Goal: Transaction & Acquisition: Book appointment/travel/reservation

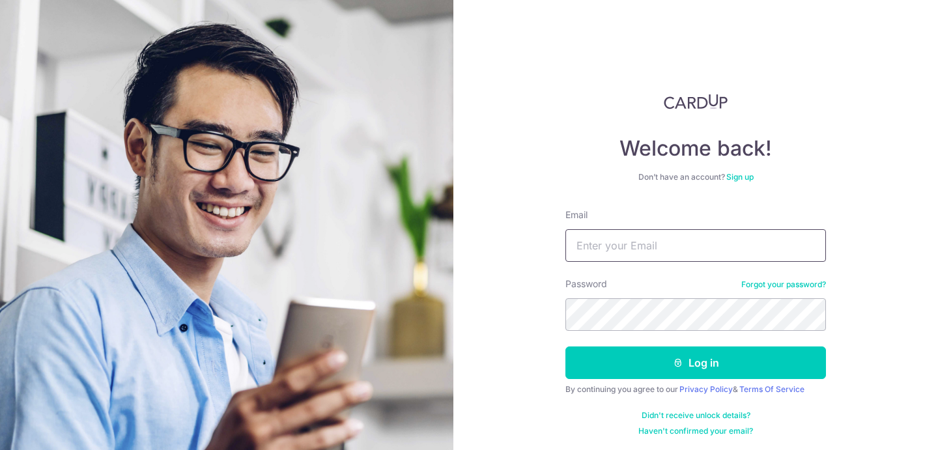
click at [588, 248] on input "Email" at bounding box center [695, 245] width 260 height 33
type input "[EMAIL_ADDRESS][DOMAIN_NAME]"
click at [660, 391] on div "By continuing you agree to our Privacy Policy & Terms Of Service" at bounding box center [695, 389] width 260 height 10
click at [666, 381] on form "Email juvvig12@gmail.com Password Forgot your password? Log in By continuing yo…" at bounding box center [695, 322] width 260 height 228
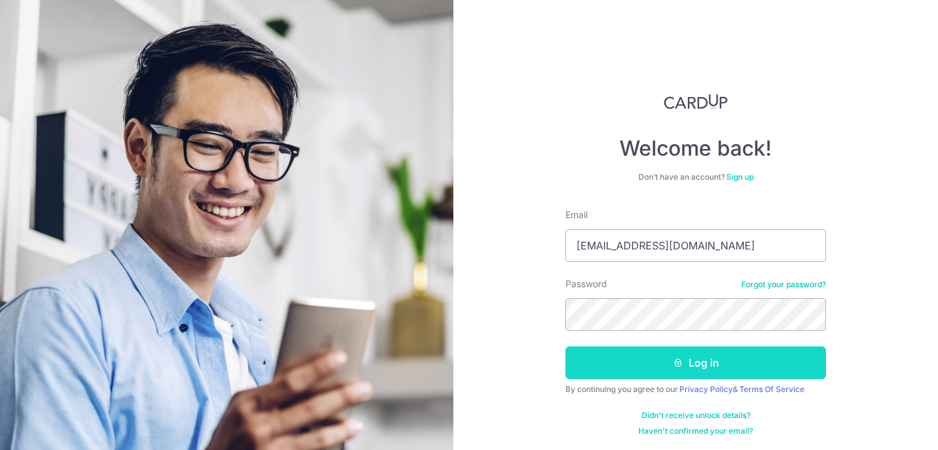
click at [677, 366] on icon "submit" at bounding box center [678, 363] width 10 height 10
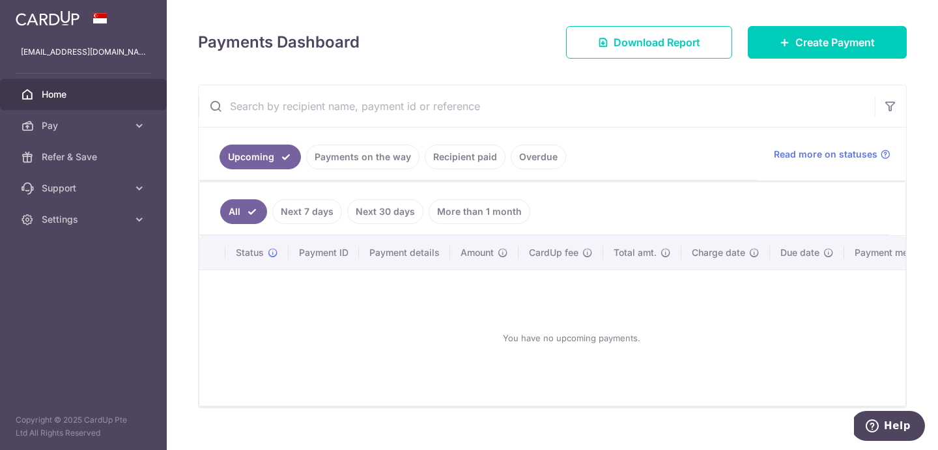
scroll to position [146, 0]
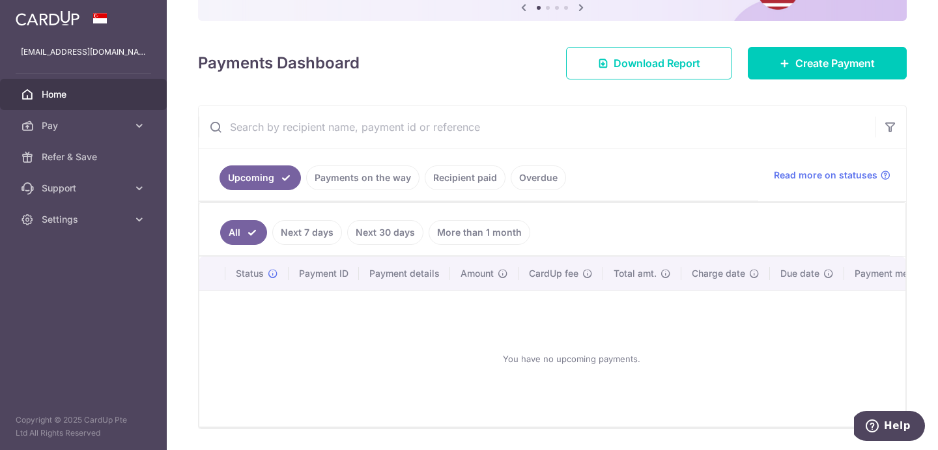
click at [827, 79] on div "× Pause Schedule Pause all future payments in this series Pause just this one p…" at bounding box center [552, 225] width 771 height 450
click at [827, 70] on span "Create Payment" at bounding box center [834, 63] width 79 height 16
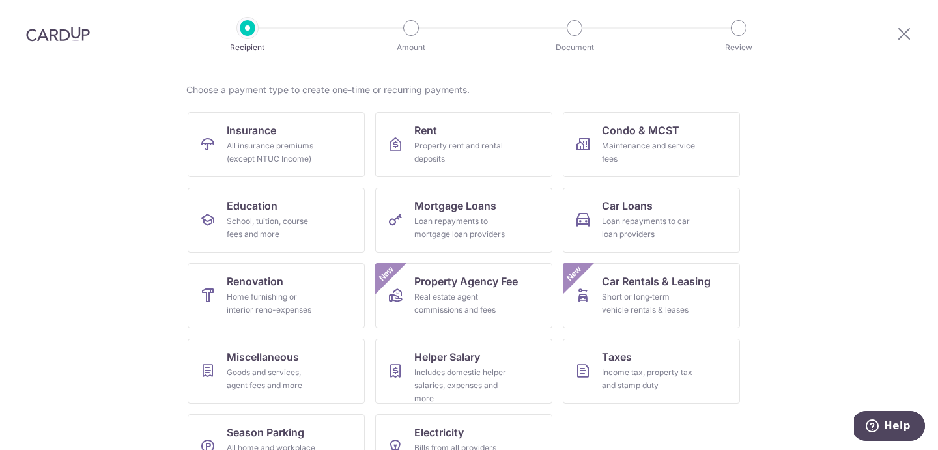
scroll to position [119, 0]
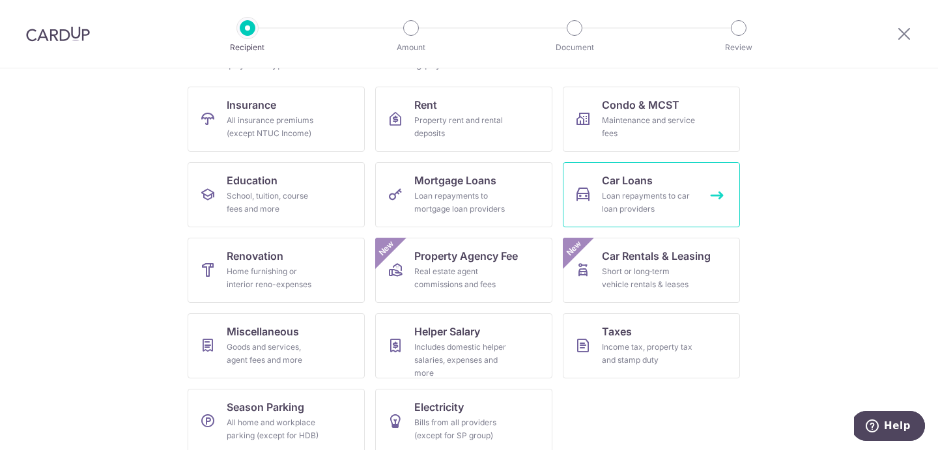
click at [618, 183] on span "Car Loans" at bounding box center [627, 181] width 51 height 16
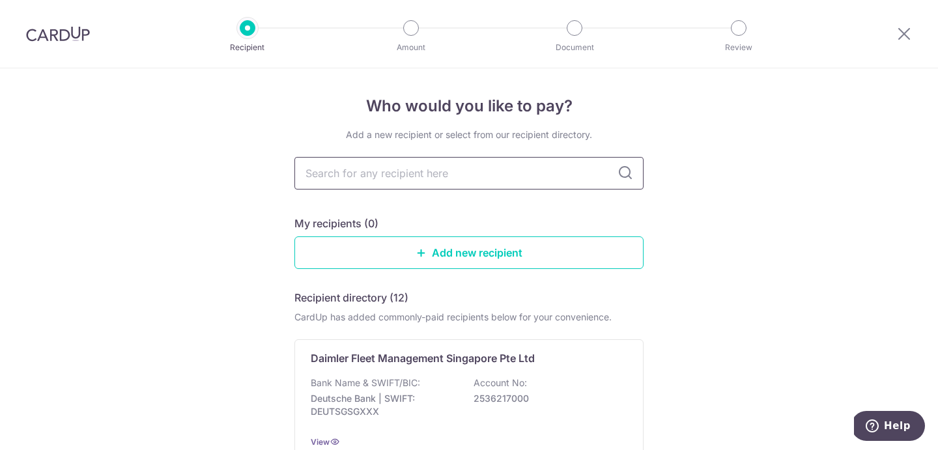
click at [558, 178] on input "text" at bounding box center [468, 173] width 349 height 33
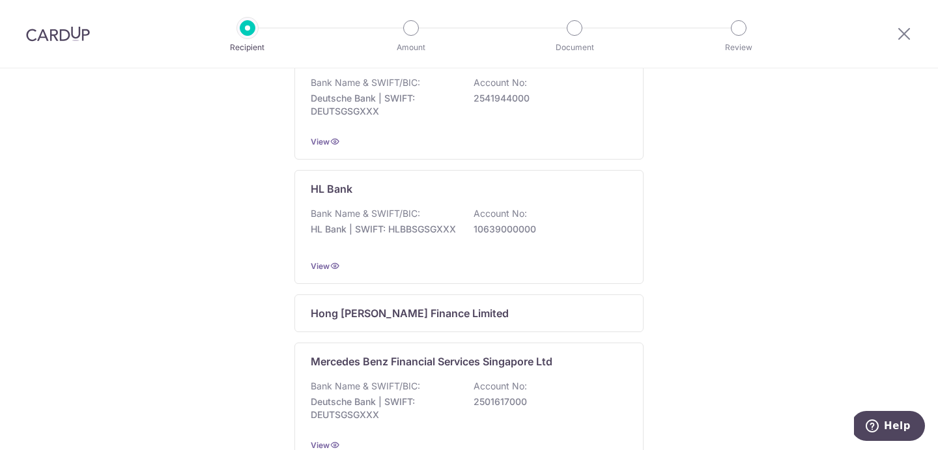
scroll to position [490, 0]
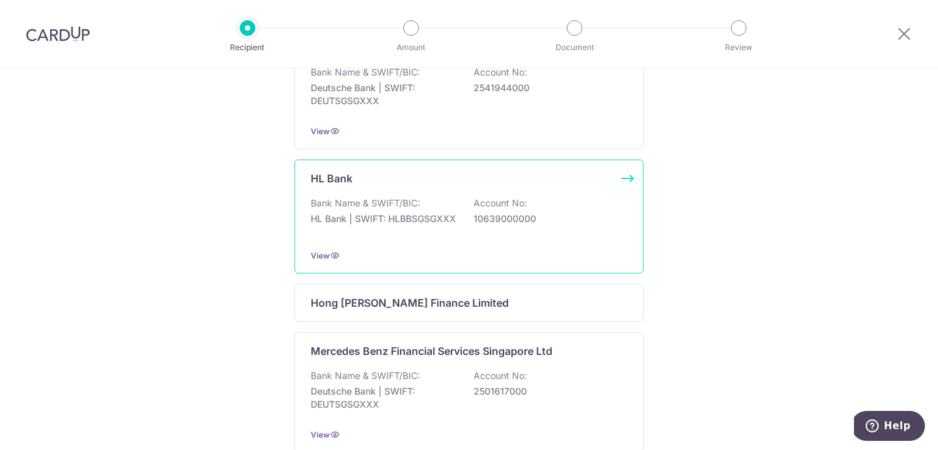
click at [394, 202] on p "Bank Name & SWIFT/BIC:" at bounding box center [365, 203] width 109 height 13
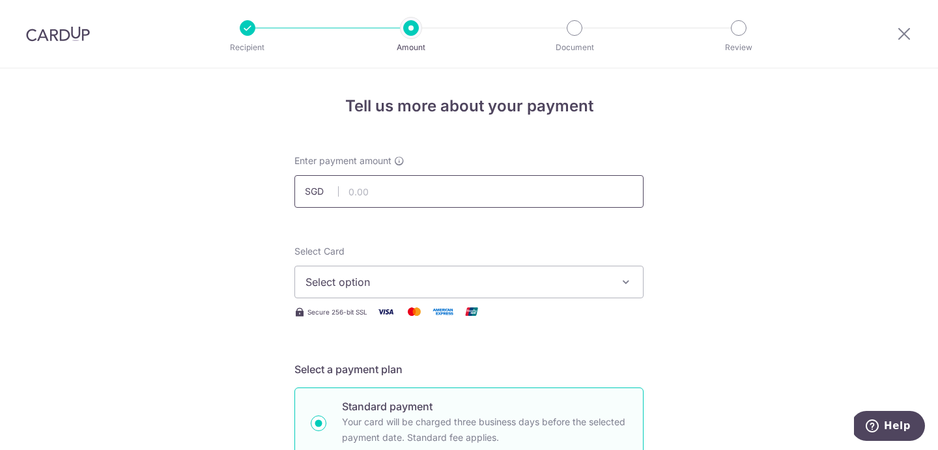
click at [394, 202] on input "text" at bounding box center [468, 191] width 349 height 33
click at [574, 193] on input "text" at bounding box center [468, 191] width 349 height 33
type input "1,476.00"
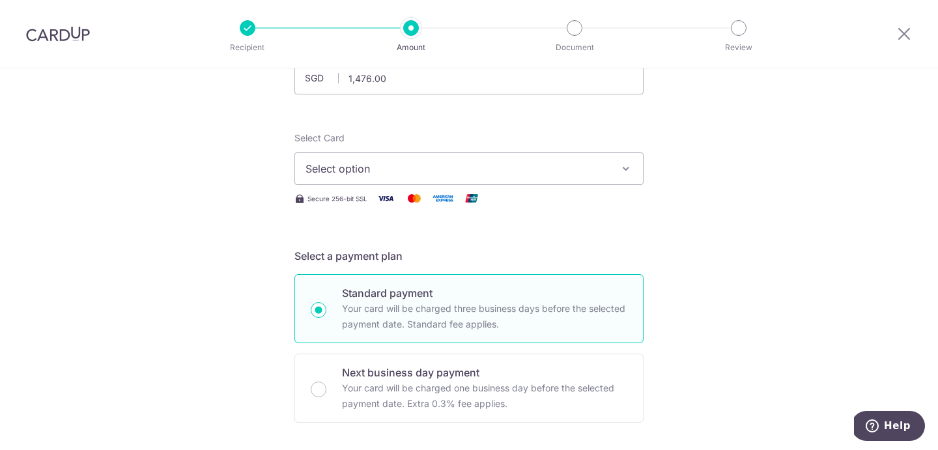
scroll to position [126, 0]
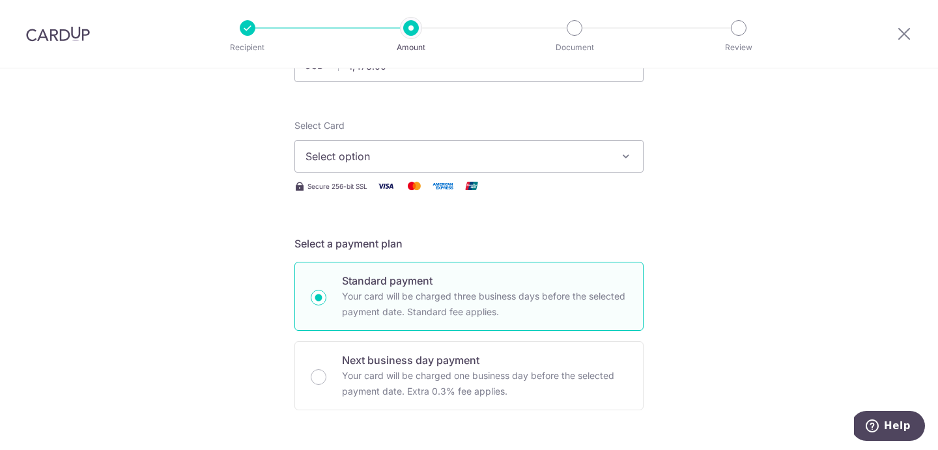
click at [557, 148] on span "Select option" at bounding box center [456, 156] width 303 height 16
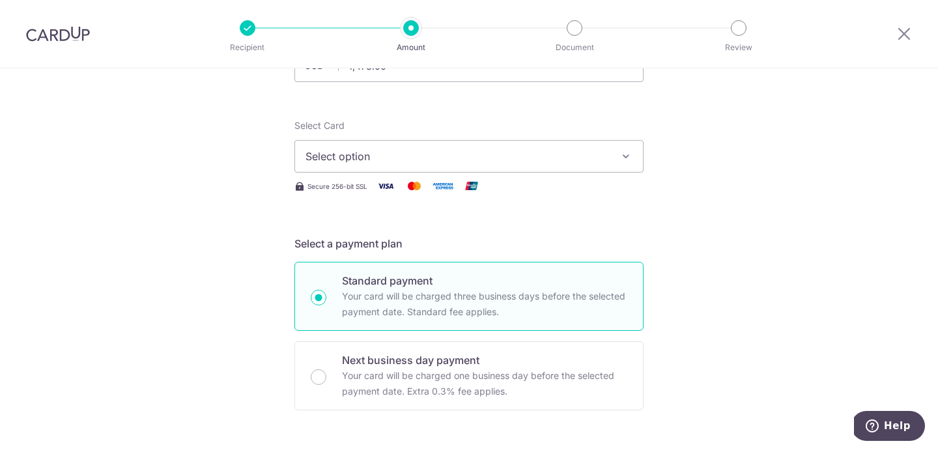
click at [602, 160] on span "Select option" at bounding box center [456, 156] width 303 height 16
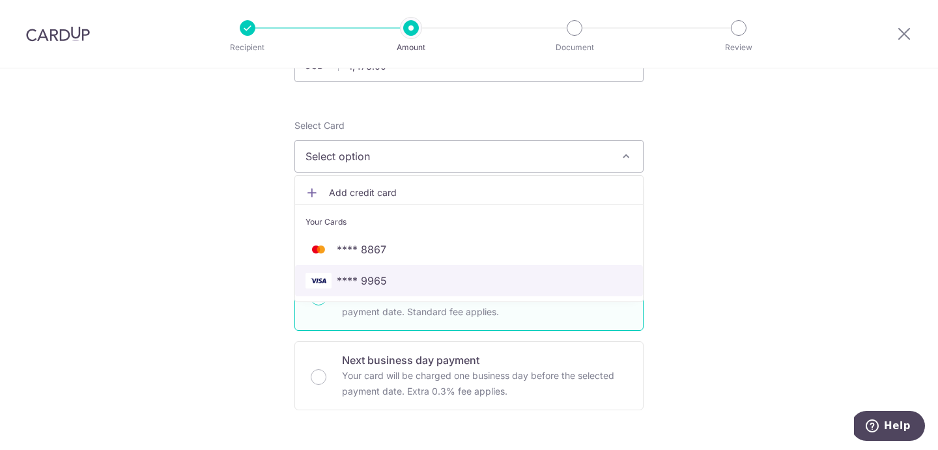
click at [546, 278] on span "**** 9965" at bounding box center [468, 281] width 327 height 16
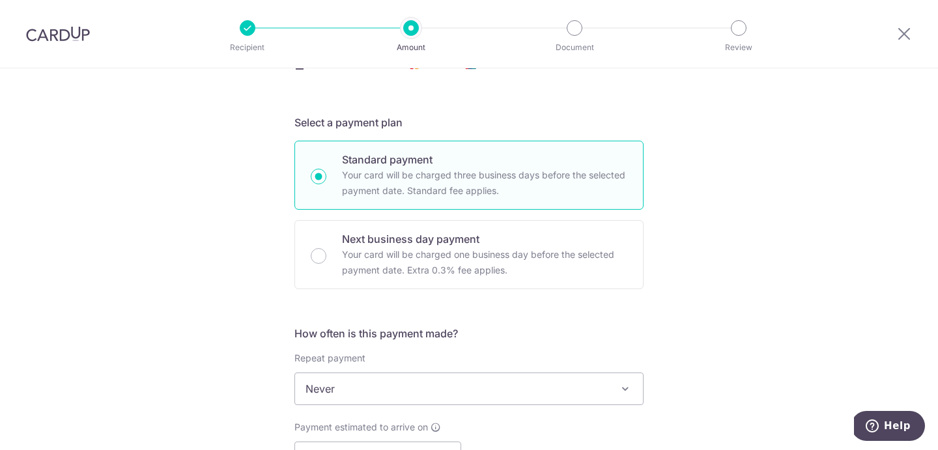
scroll to position [383, 0]
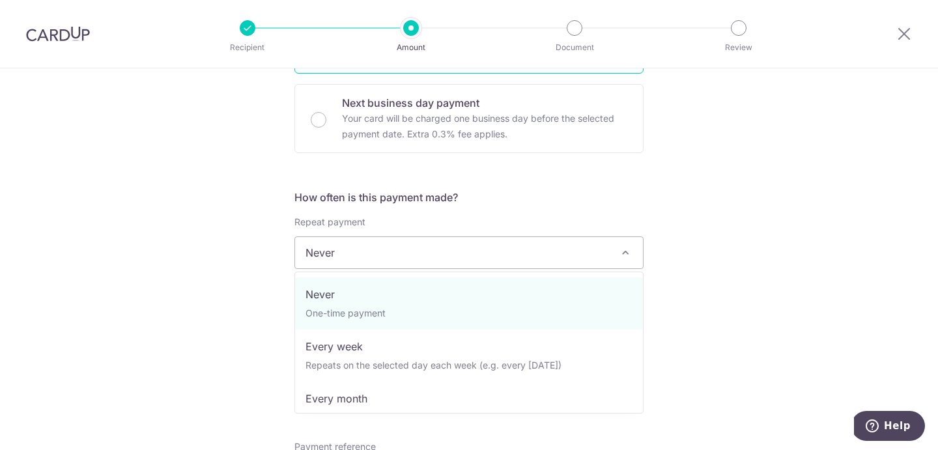
click at [477, 251] on span "Never" at bounding box center [469, 252] width 348 height 31
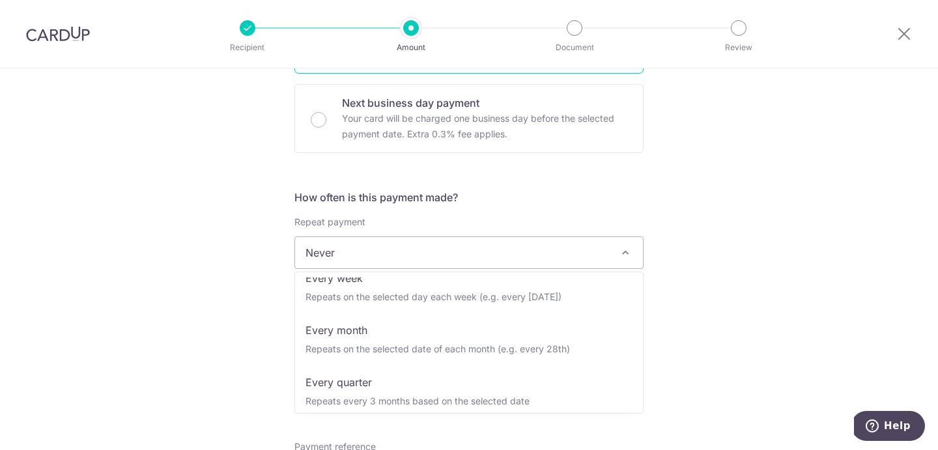
scroll to position [84, 0]
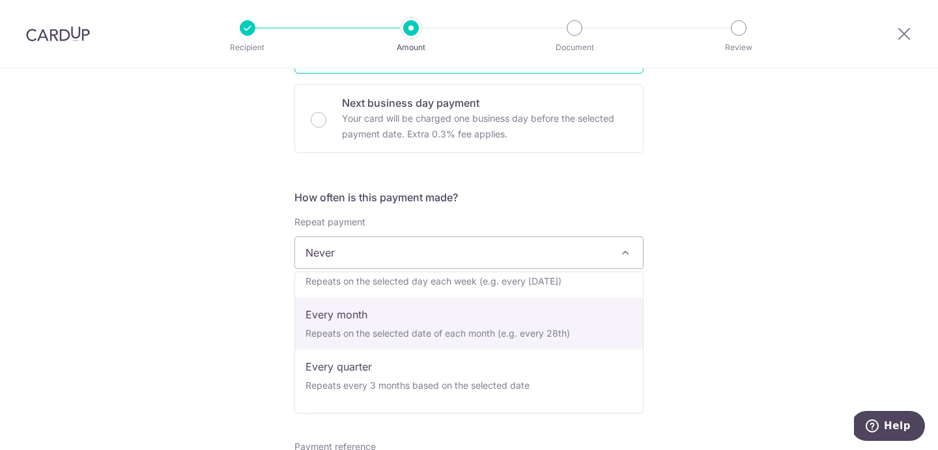
select select "3"
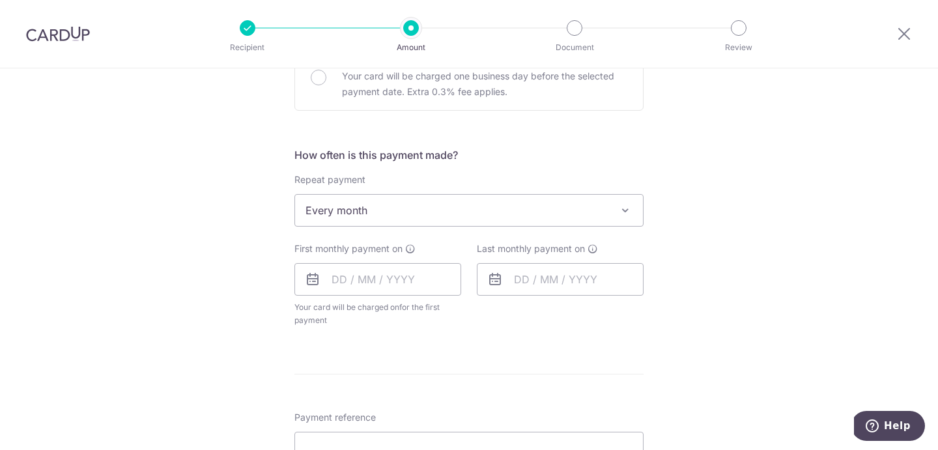
scroll to position [454, 0]
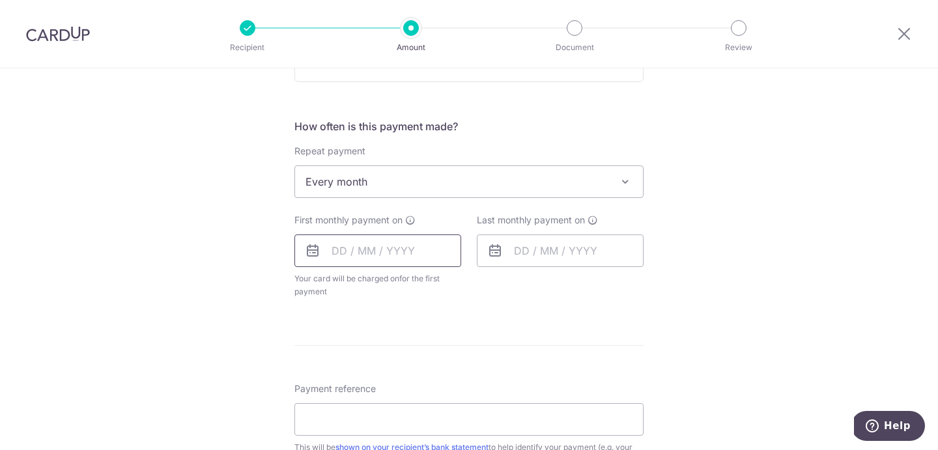
click at [402, 255] on input "text" at bounding box center [377, 250] width 167 height 33
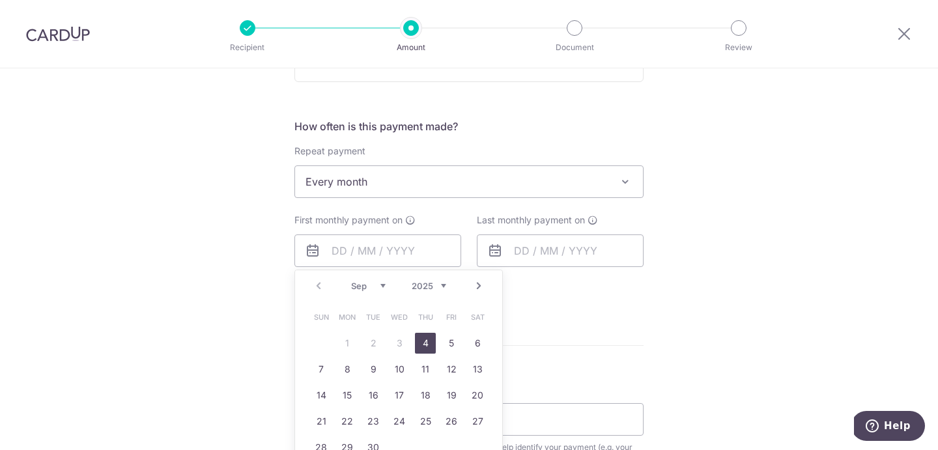
click at [348, 339] on table "Sun Mon Tue Wed Thu Fri Sat 1 2 3 4 5 6 7 8 9 10 11 12 13 14 15 16 17 18 19 20 …" at bounding box center [399, 382] width 182 height 156
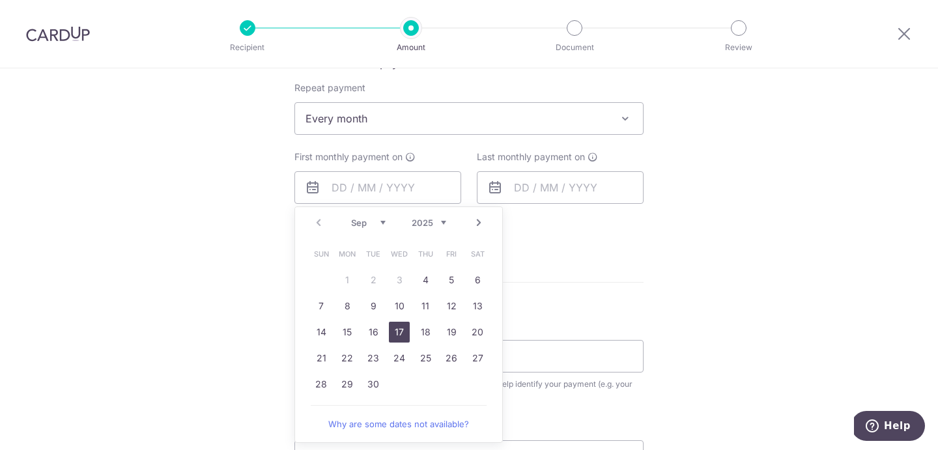
scroll to position [565, 0]
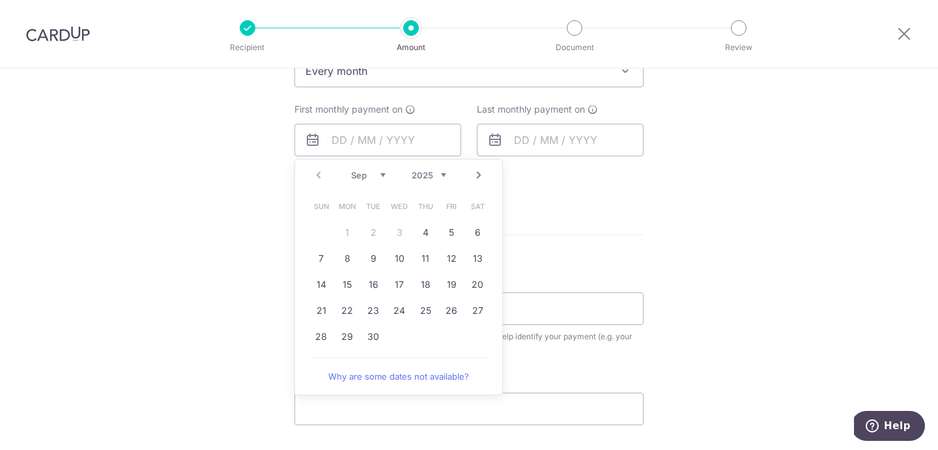
click at [473, 178] on link "Next" at bounding box center [479, 175] width 16 height 16
click at [408, 231] on link "1" at bounding box center [399, 232] width 21 height 21
type input "[DATE]"
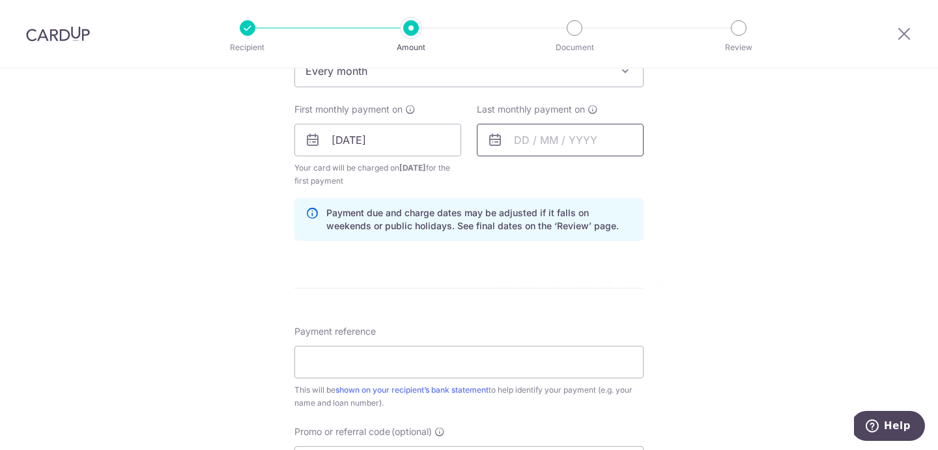
click at [552, 150] on input "text" at bounding box center [560, 140] width 167 height 33
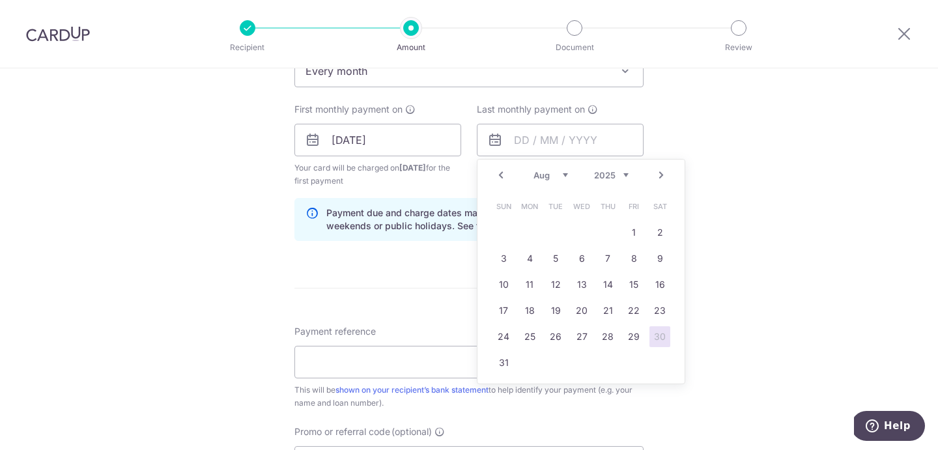
click at [622, 176] on select "2024 2025 2026 2027 2028 2029 2030 2031 2032 2033 2034 2035" at bounding box center [611, 175] width 35 height 10
click at [721, 135] on div "Tell us more about your payment Enter payment amount SGD 1,476.00 1476.00 Selec…" at bounding box center [469, 126] width 938 height 1244
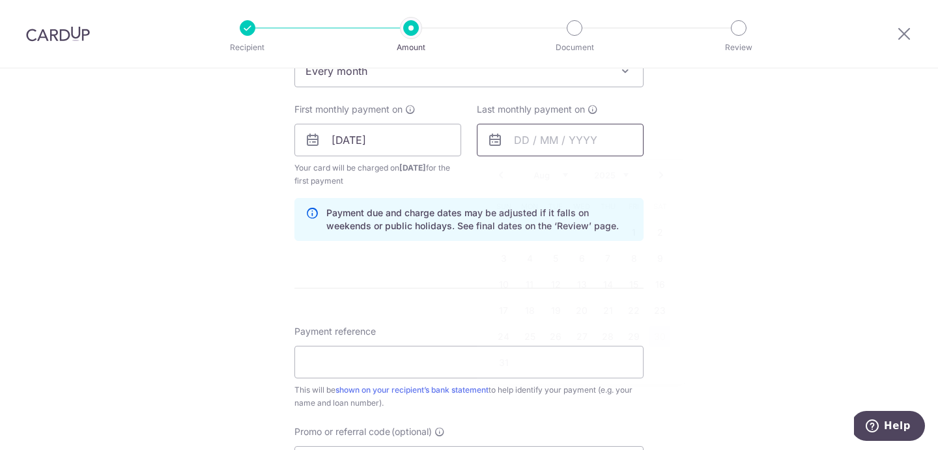
click at [527, 148] on input "text" at bounding box center [560, 140] width 167 height 33
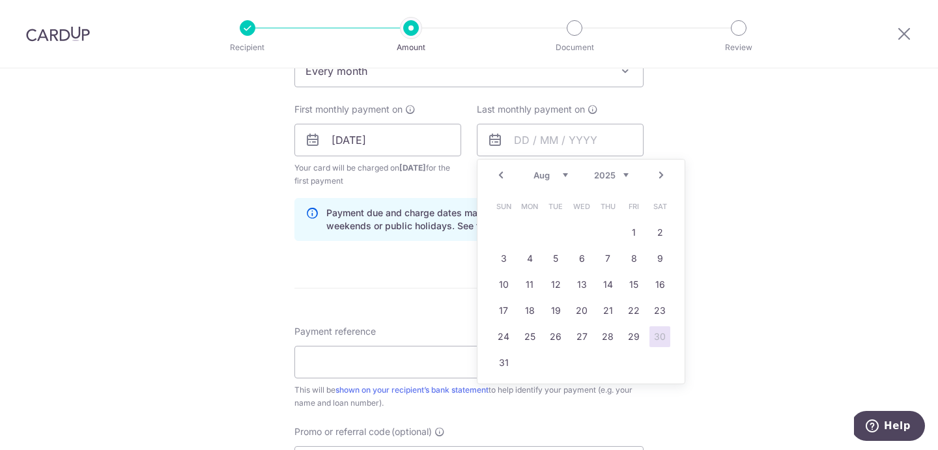
click at [610, 180] on select "2024 2025 2026 2027 2028 2029 2030 2031 2032 2033 2034 2035" at bounding box center [611, 175] width 35 height 10
click at [561, 175] on select "Jan Feb Mar Apr May Jun Jul Aug Sep Oct Nov Dec" at bounding box center [550, 175] width 35 height 10
click at [525, 226] on link "1" at bounding box center [529, 232] width 21 height 21
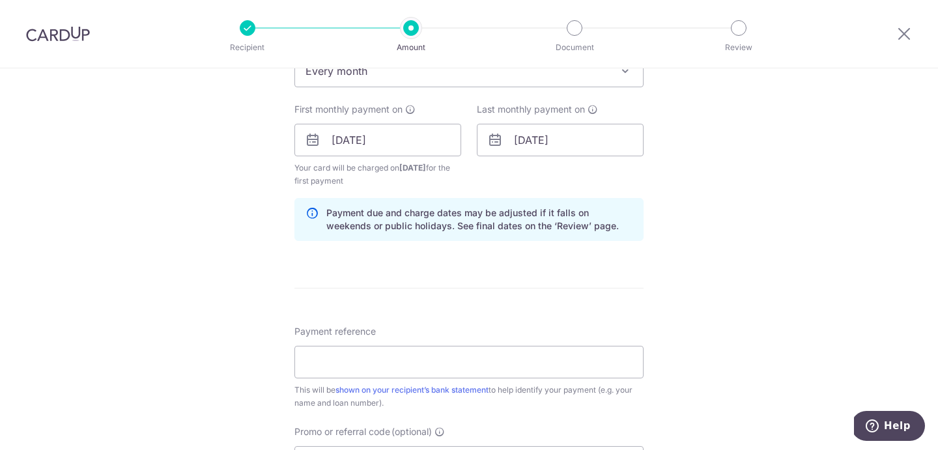
click at [702, 180] on div "Tell us more about your payment Enter payment amount SGD 1,476.00 1476.00 Selec…" at bounding box center [469, 126] width 938 height 1244
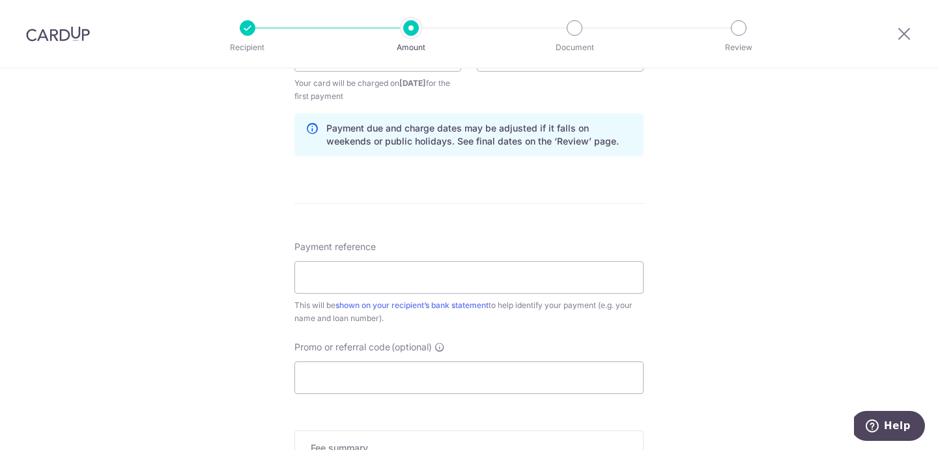
scroll to position [668, 0]
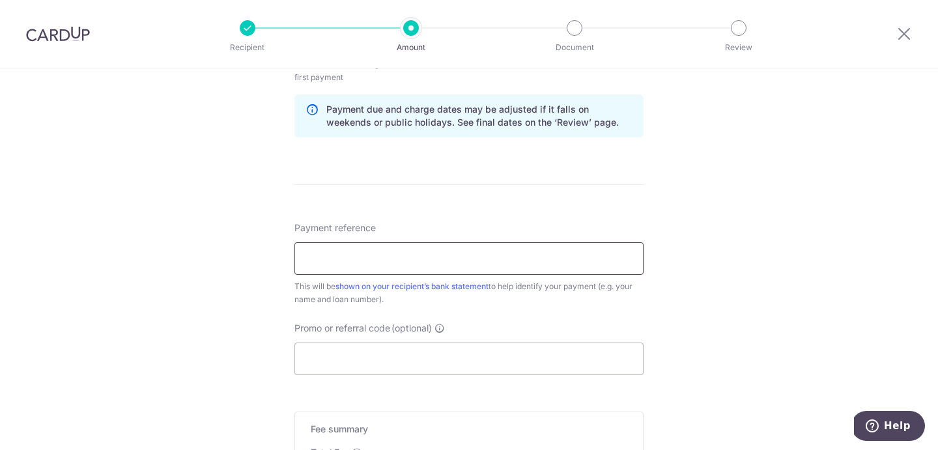
click at [536, 262] on input "Payment reference" at bounding box center [468, 258] width 349 height 33
click at [671, 288] on div "Tell us more about your payment Enter payment amount SGD 1,476.00 1476.00 Selec…" at bounding box center [469, 22] width 938 height 1244
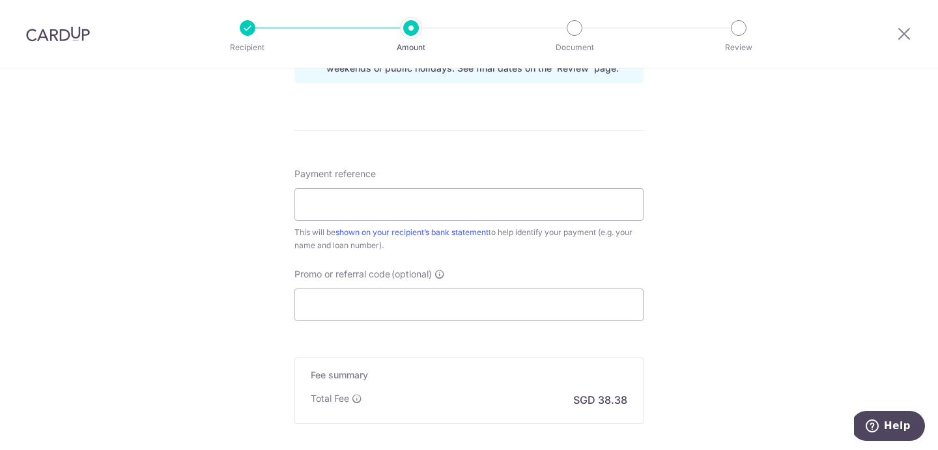
scroll to position [744, 0]
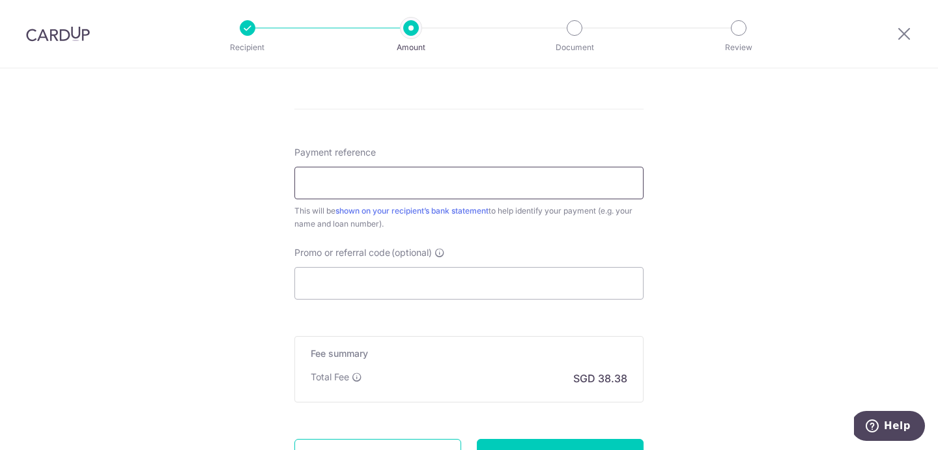
click at [638, 193] on input "Payment reference" at bounding box center [468, 183] width 349 height 33
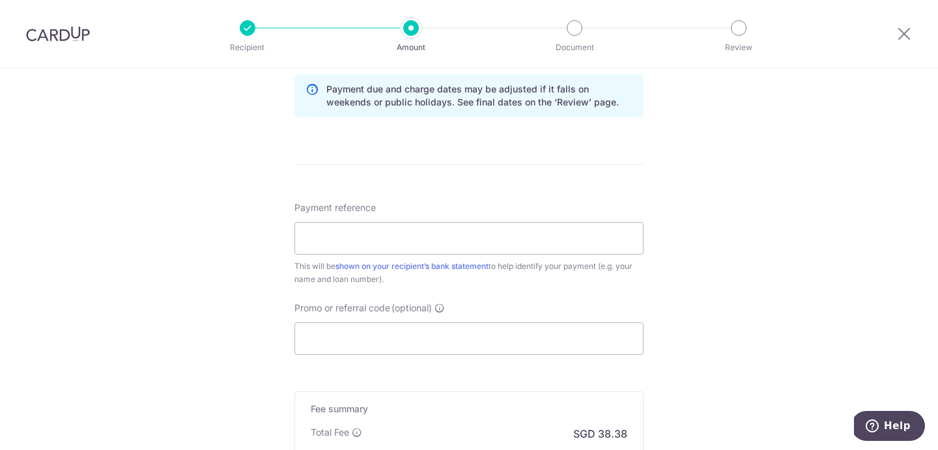
click at [665, 182] on div "Tell us more about your payment Enter payment amount SGD 1,476.00 1476.00 Selec…" at bounding box center [469, 2] width 938 height 1244
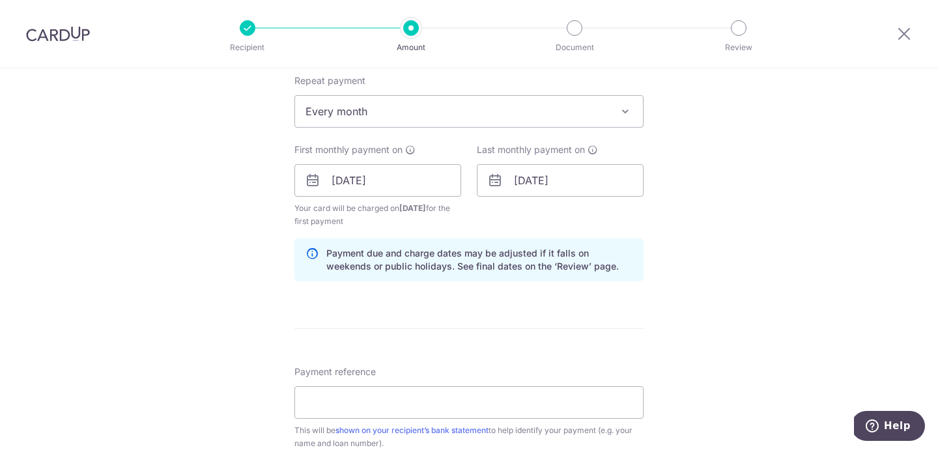
scroll to position [509, 0]
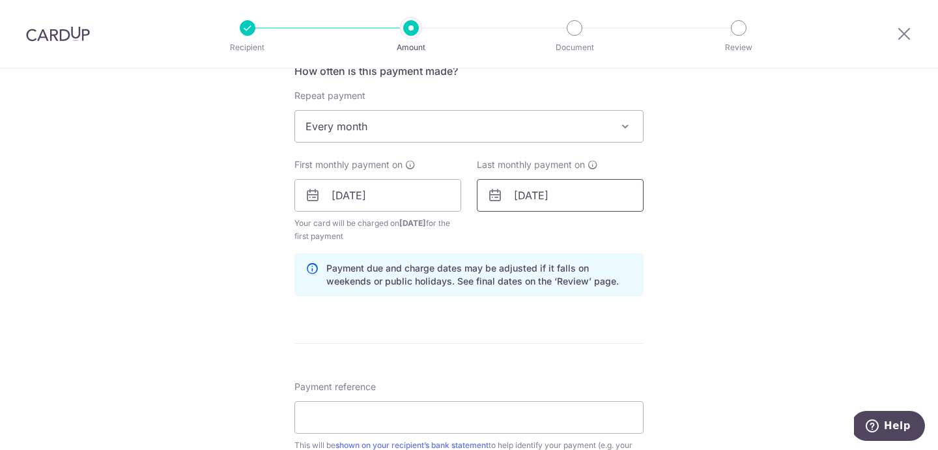
click at [573, 195] on input "01/03/2032" at bounding box center [560, 195] width 167 height 33
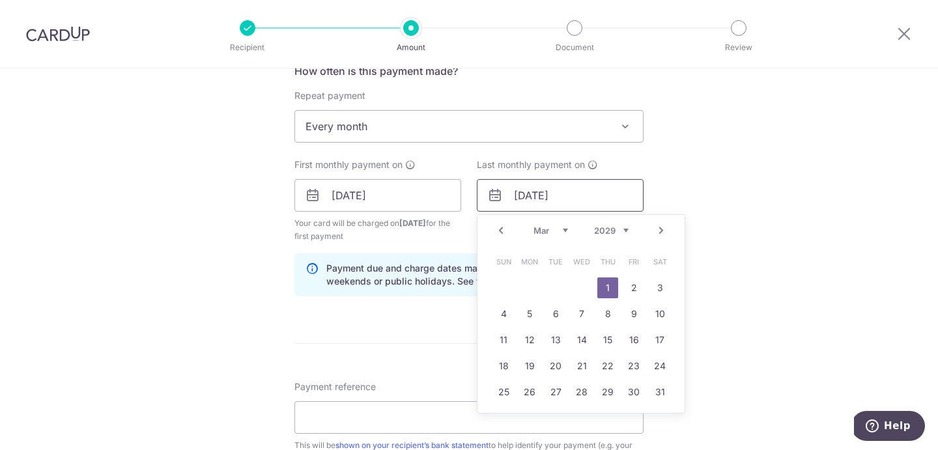
type input "01/03/2029"
click at [737, 198] on div "Tell us more about your payment Enter payment amount SGD 1,476.00 1476.00 Selec…" at bounding box center [469, 181] width 938 height 1244
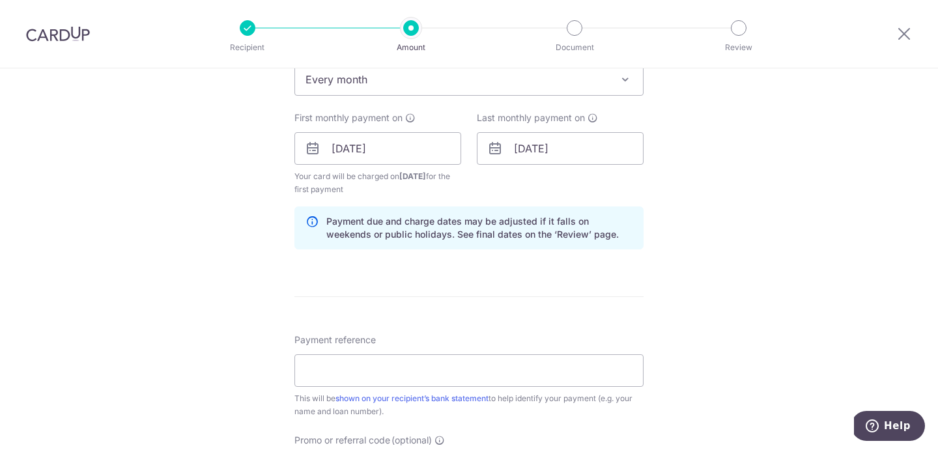
scroll to position [565, 0]
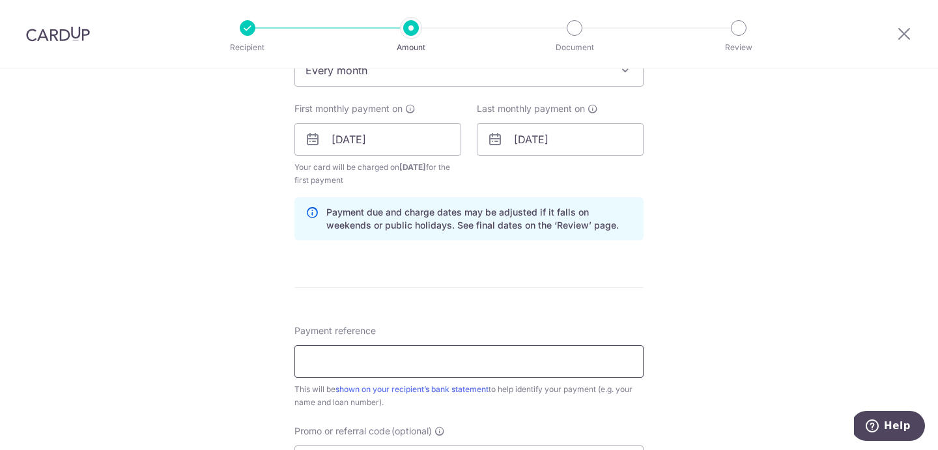
click at [563, 355] on input "Payment reference" at bounding box center [468, 361] width 349 height 33
click at [701, 371] on div "Tell us more about your payment Enter payment amount SGD 1,476.00 1476.00 Selec…" at bounding box center [469, 125] width 938 height 1244
click at [591, 369] on input "Payment reference" at bounding box center [468, 361] width 349 height 33
type input "H"
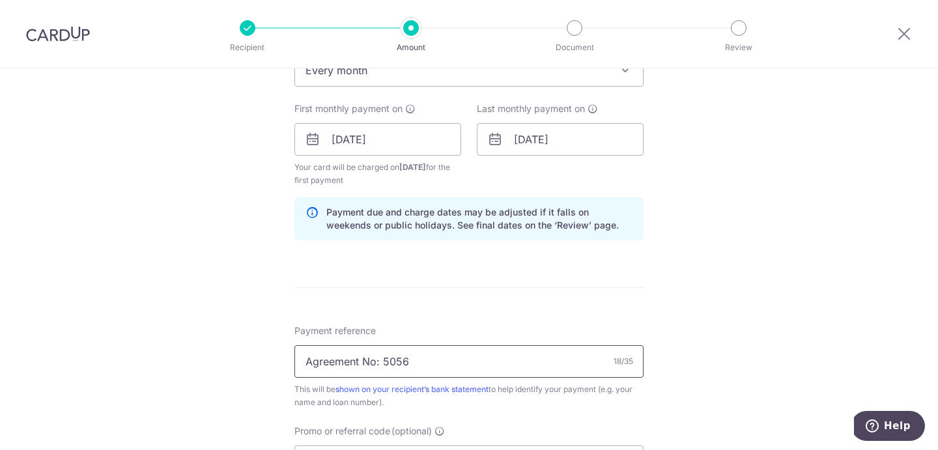
drag, startPoint x: 384, startPoint y: 363, endPoint x: 230, endPoint y: 361, distance: 153.7
click at [231, 361] on div "Tell us more about your payment Enter payment amount SGD 1,476.00 1476.00 Selec…" at bounding box center [469, 125] width 938 height 1244
click at [342, 365] on input "5056" at bounding box center [468, 361] width 349 height 33
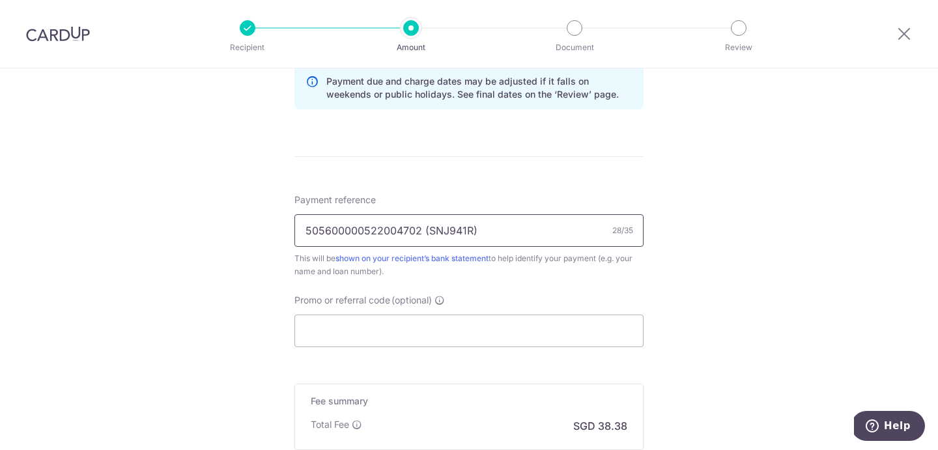
scroll to position [703, 0]
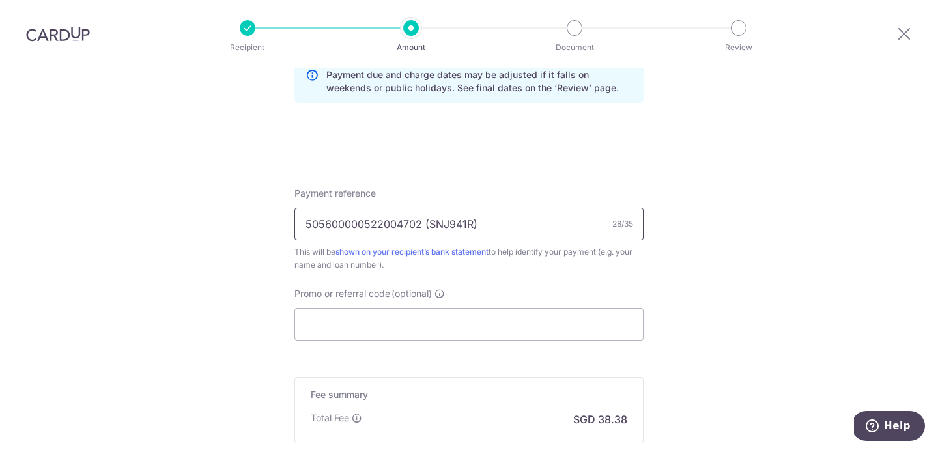
click at [430, 224] on input "505600000522004702 (SNJ941R)" at bounding box center [468, 224] width 349 height 33
click at [303, 223] on input "505600000522004702 (Veh No:SNJ941R)" at bounding box center [468, 224] width 349 height 33
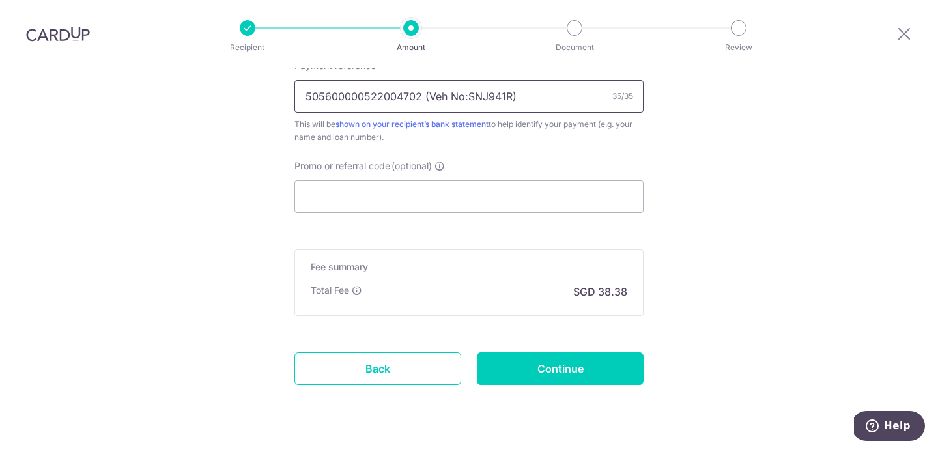
scroll to position [863, 0]
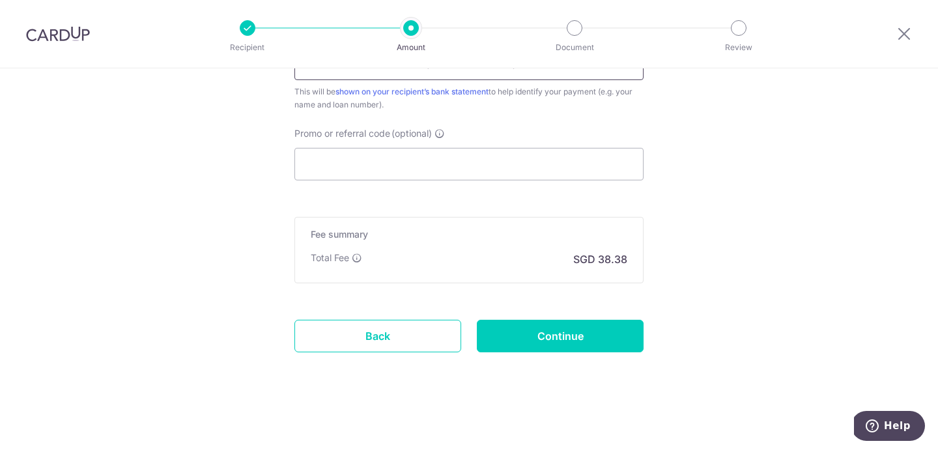
type input "505600000522004702 (Veh No:SNJ941R)"
click at [401, 157] on input "Promo or referral code (optional)" at bounding box center [468, 164] width 349 height 33
paste input "REC185"
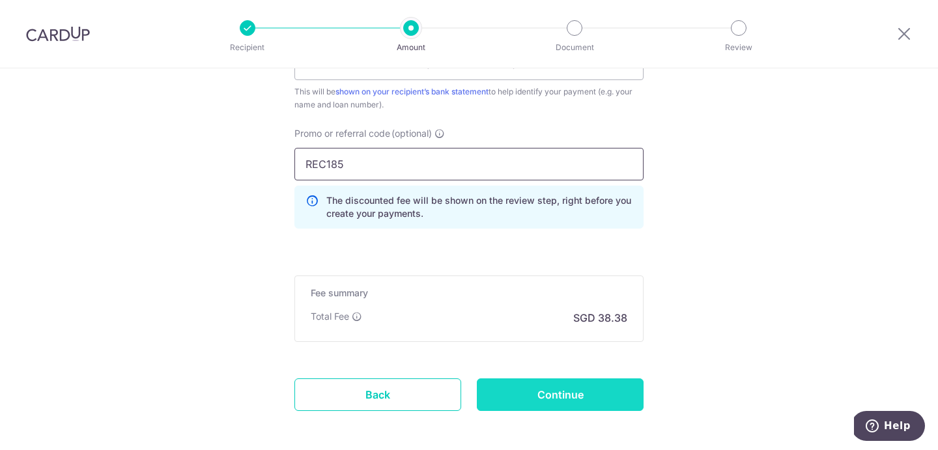
type input "REC185"
click at [549, 387] on input "Continue" at bounding box center [560, 394] width 167 height 33
type input "Create Schedule"
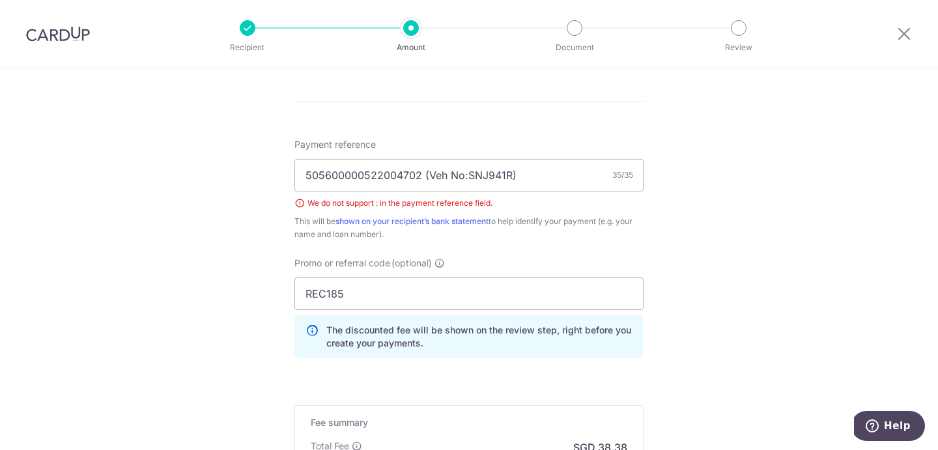
scroll to position [684, 0]
click at [466, 175] on input "505600000522004702 (Veh No:SNJ941R)" at bounding box center [468, 176] width 349 height 33
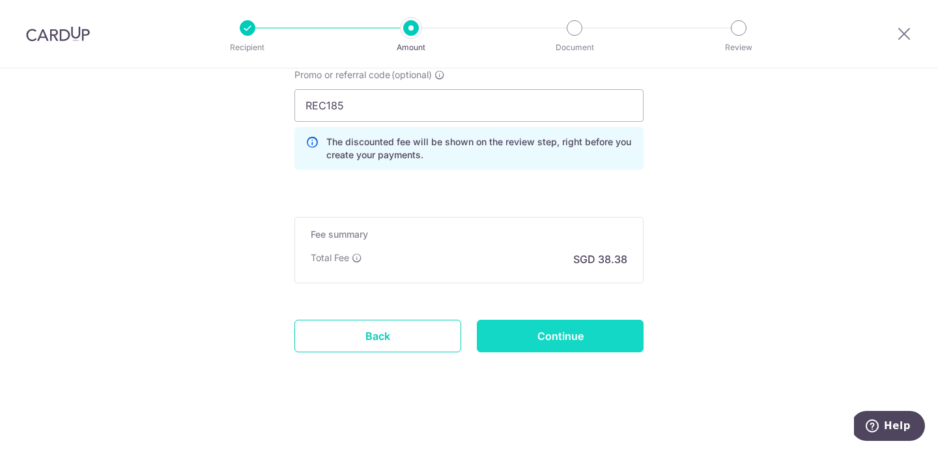
type input "505600000522004702 (Veh No SNJ941R)"
click at [576, 326] on input "Continue" at bounding box center [560, 336] width 167 height 33
type input "Create Schedule"
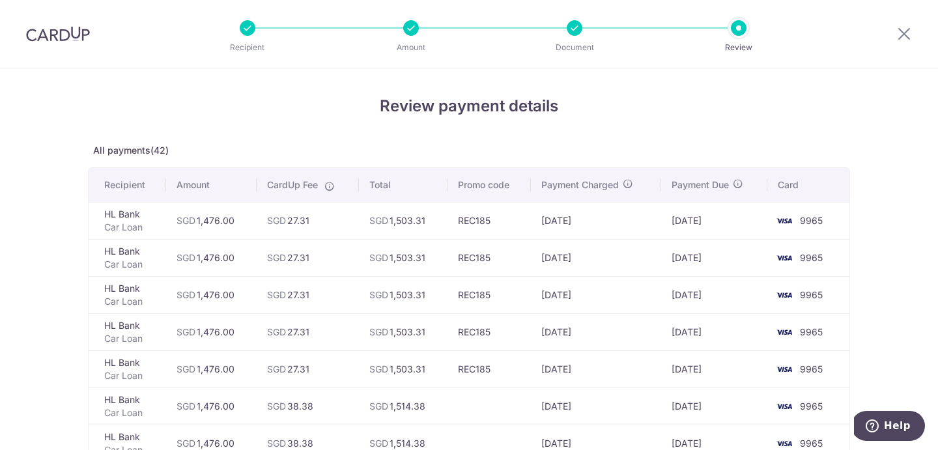
click at [576, 23] on div at bounding box center [575, 28] width 16 height 16
click at [410, 29] on div at bounding box center [411, 28] width 16 height 16
click at [901, 42] on div at bounding box center [904, 34] width 68 height 68
click at [902, 40] on icon at bounding box center [904, 33] width 16 height 16
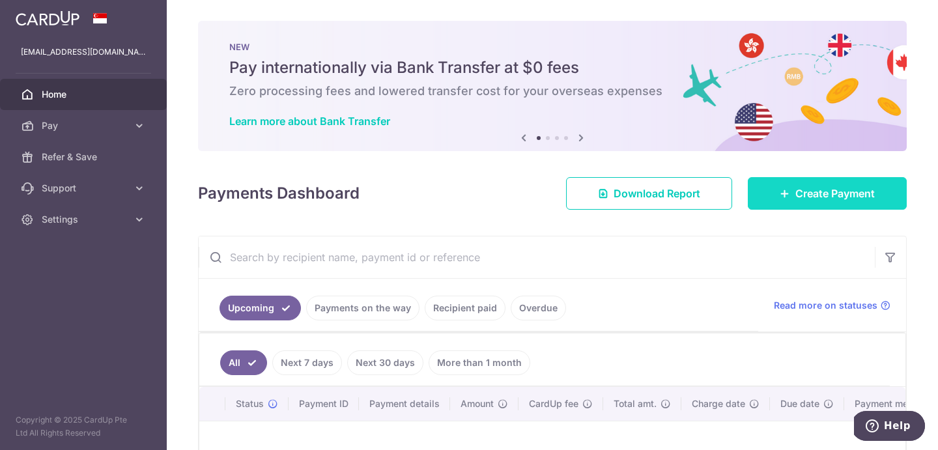
click at [765, 185] on link "Create Payment" at bounding box center [827, 193] width 159 height 33
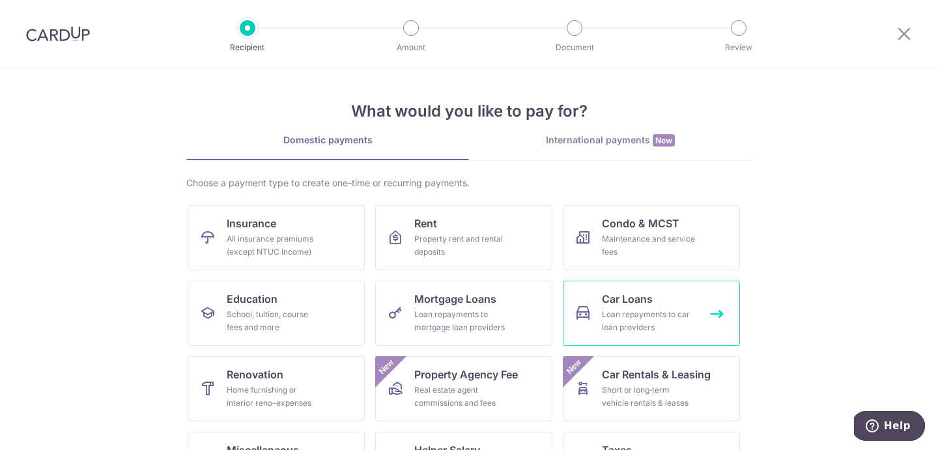
click at [604, 313] on div "Loan repayments to car loan providers" at bounding box center [649, 321] width 94 height 26
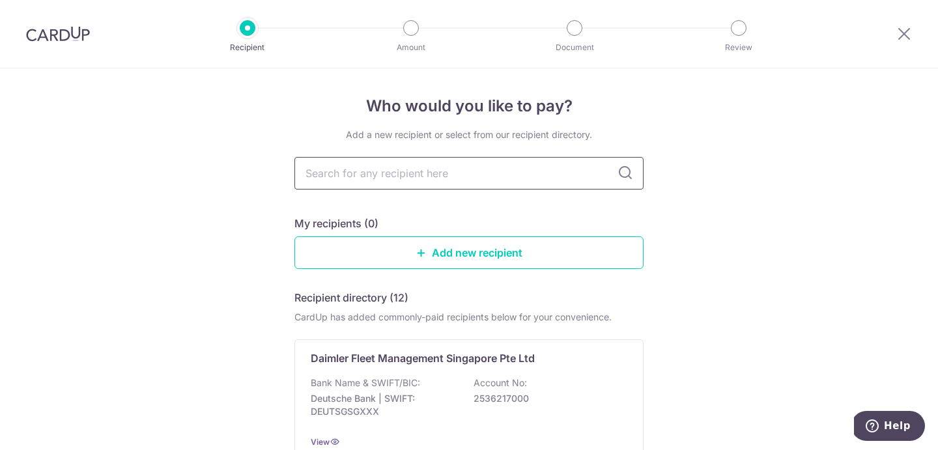
click at [515, 176] on input "text" at bounding box center [468, 173] width 349 height 33
click at [587, 219] on div "My recipients (0)" at bounding box center [468, 224] width 349 height 16
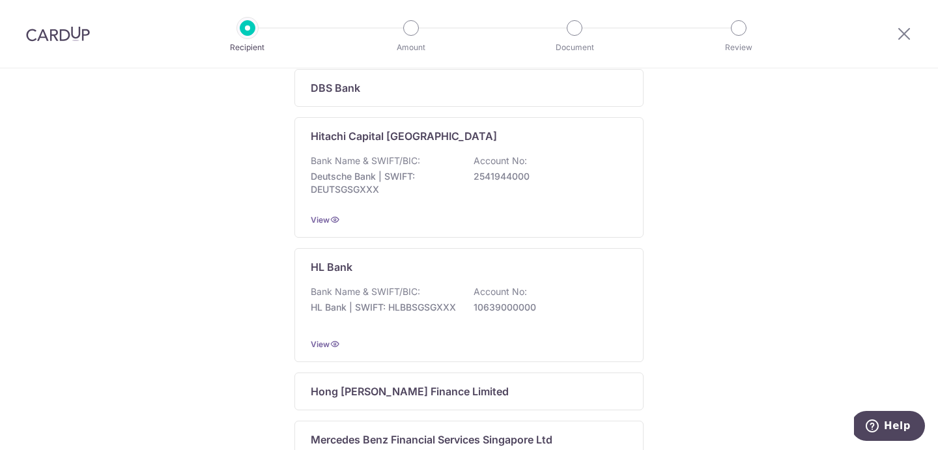
scroll to position [429, 0]
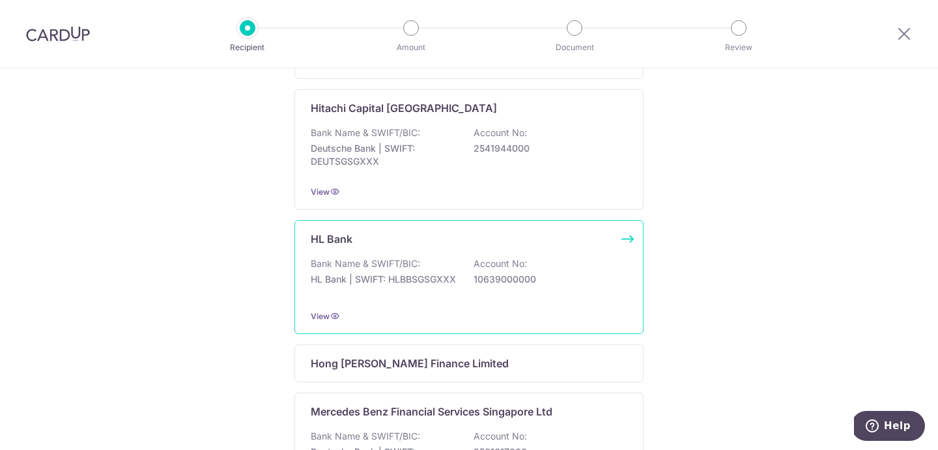
click at [449, 253] on div "HL Bank Bank Name & SWIFT/BIC: HL Bank | SWIFT: HLBBSGSGXXX Account No: 1063900…" at bounding box center [468, 277] width 349 height 114
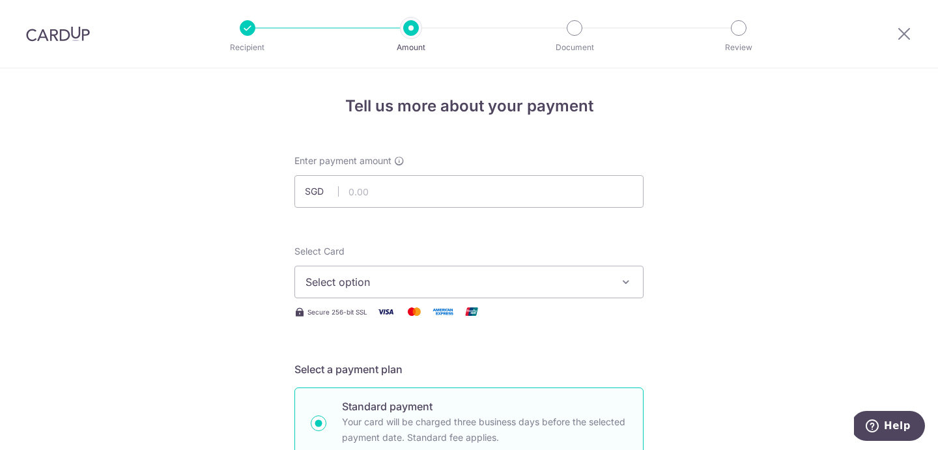
scroll to position [38, 0]
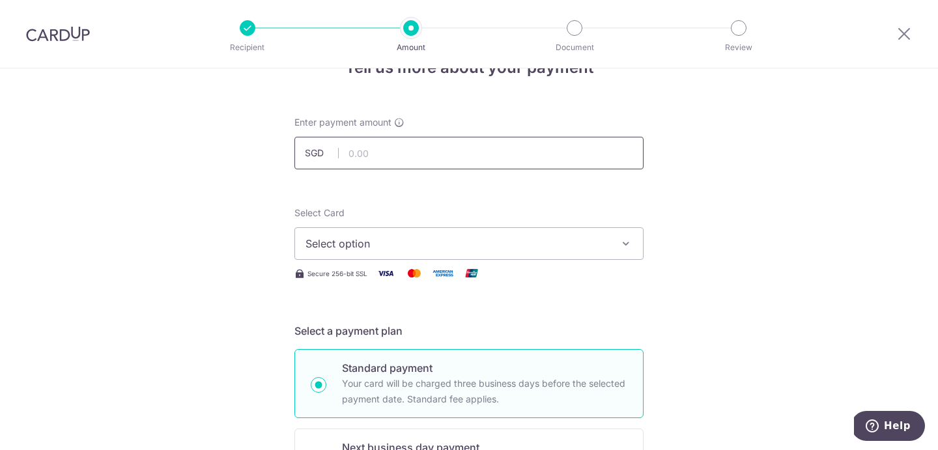
click at [476, 143] on input "text" at bounding box center [468, 153] width 349 height 33
type input "1,476.00"
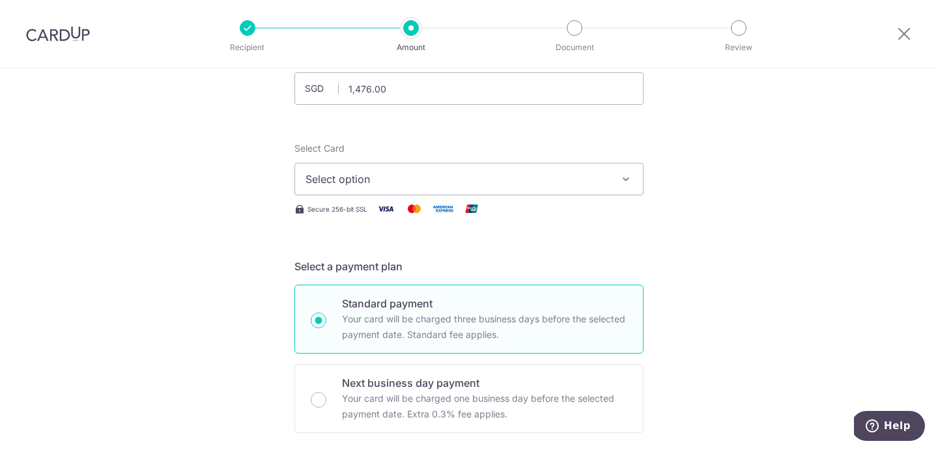
scroll to position [107, 0]
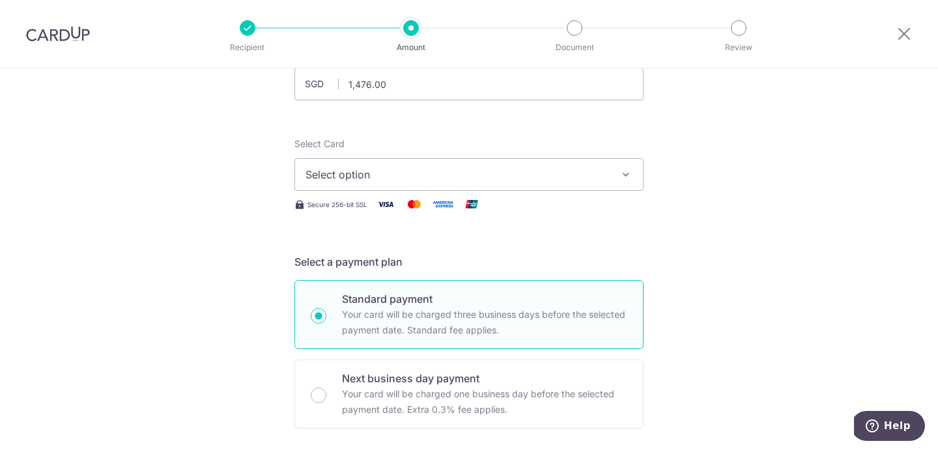
click at [618, 189] on button "Select option" at bounding box center [468, 174] width 349 height 33
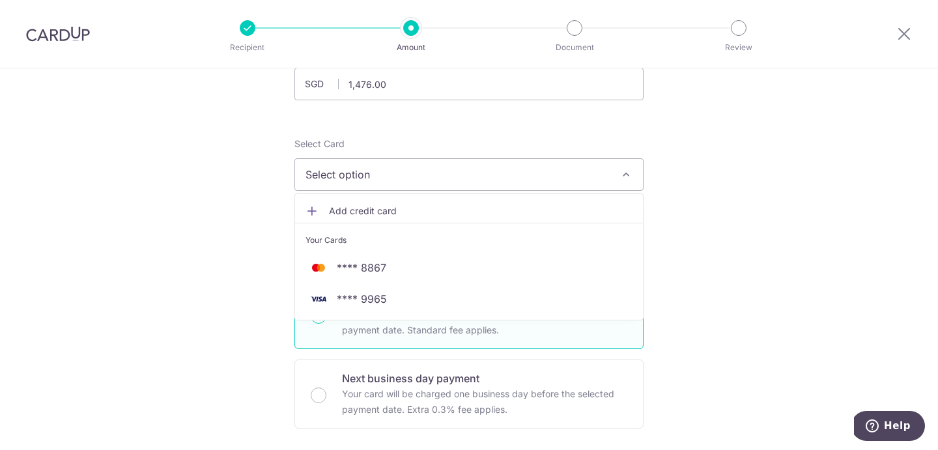
click at [618, 189] on button "Select option" at bounding box center [468, 174] width 349 height 33
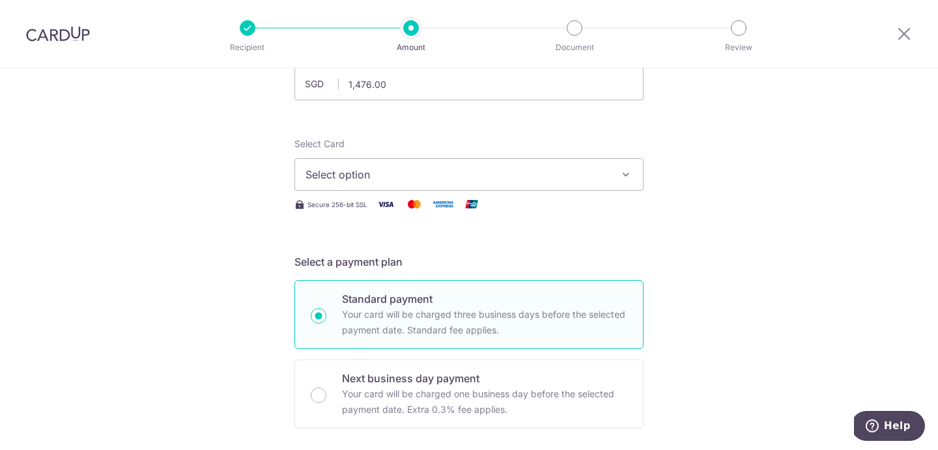
click at [602, 175] on span "Select option" at bounding box center [456, 175] width 303 height 16
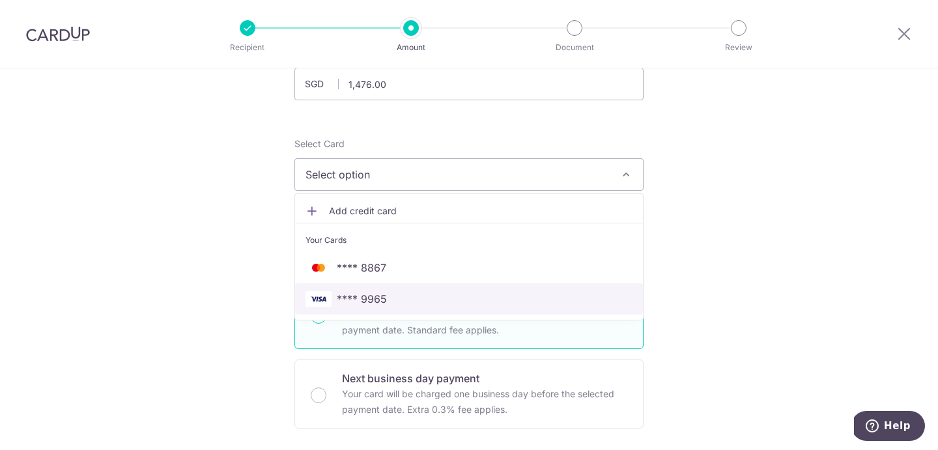
click at [569, 296] on span "**** 9965" at bounding box center [468, 299] width 327 height 16
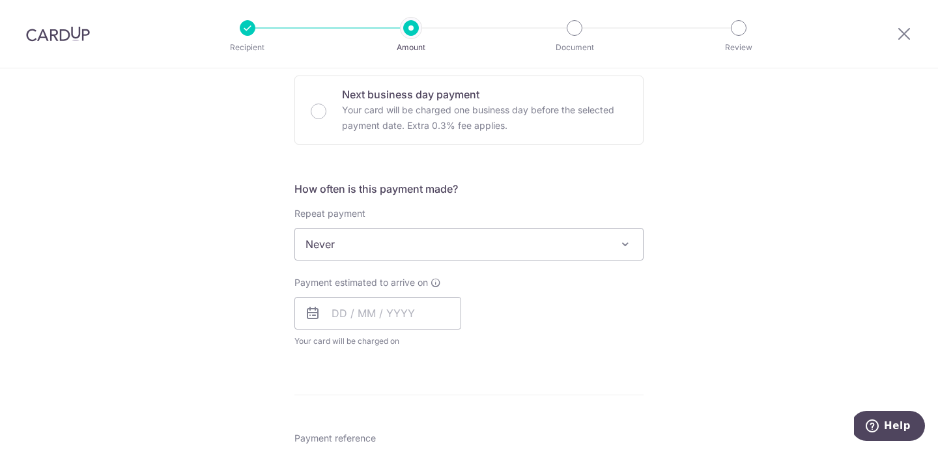
scroll to position [501, 0]
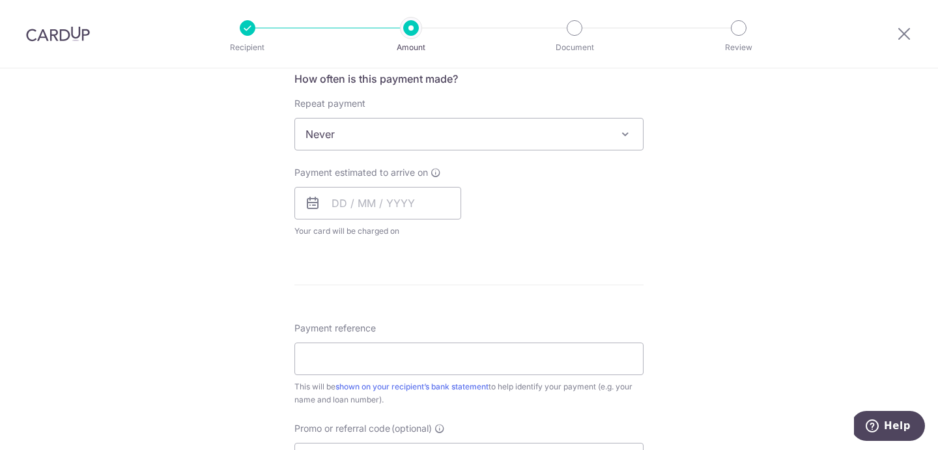
click at [535, 155] on div "How often is this payment made? Repeat payment Never Every week Every month Eve…" at bounding box center [468, 159] width 349 height 177
click at [541, 139] on span "Never" at bounding box center [469, 134] width 348 height 31
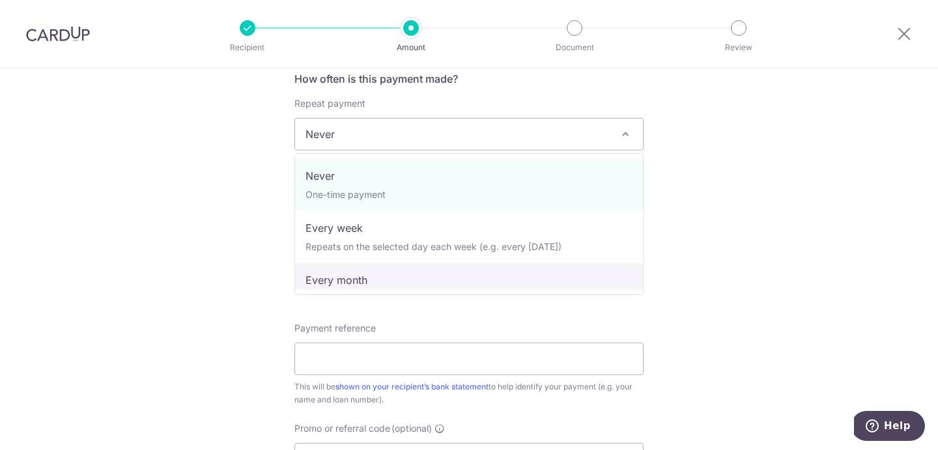
select select "3"
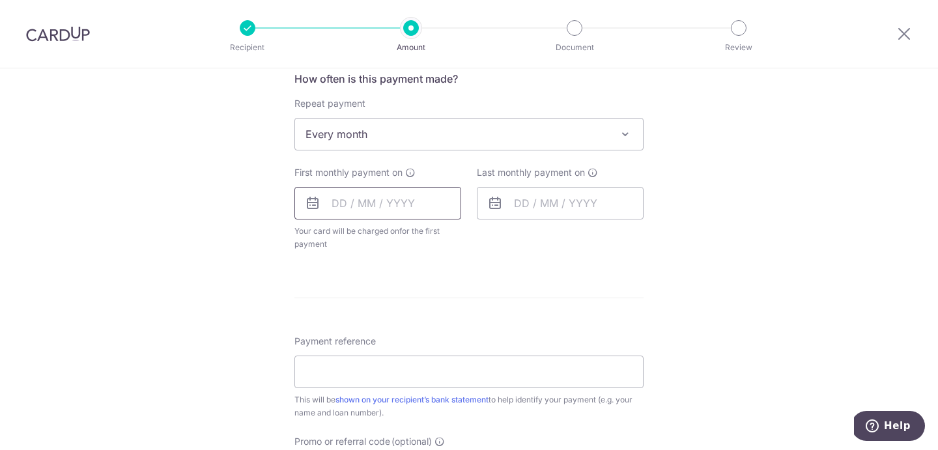
click at [419, 203] on input "text" at bounding box center [377, 203] width 167 height 33
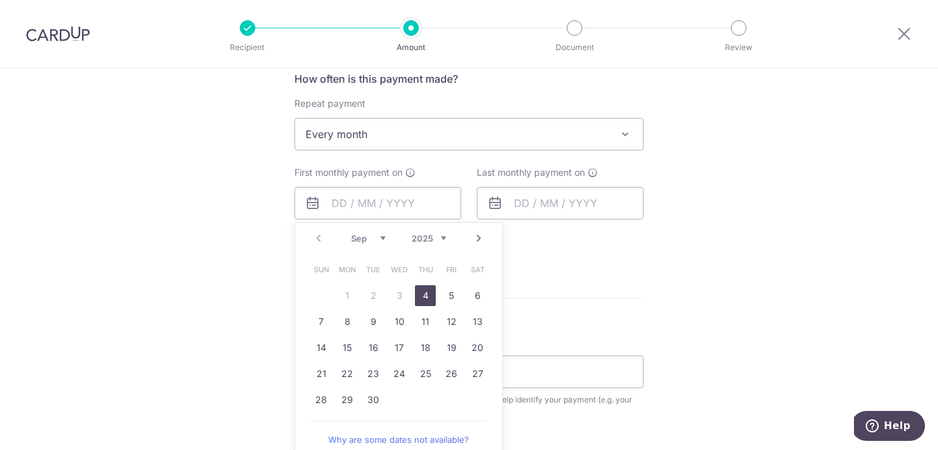
click at [472, 238] on link "Next" at bounding box center [479, 239] width 16 height 16
click at [396, 299] on link "1" at bounding box center [399, 295] width 21 height 21
type input "01/10/2025"
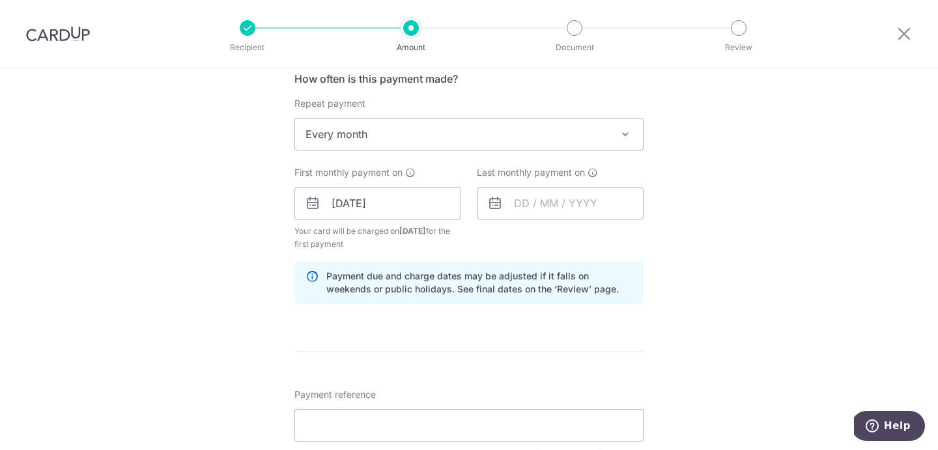
click at [586, 247] on div "Last monthly payment on" at bounding box center [560, 208] width 182 height 85
click at [586, 201] on input "text" at bounding box center [560, 203] width 167 height 33
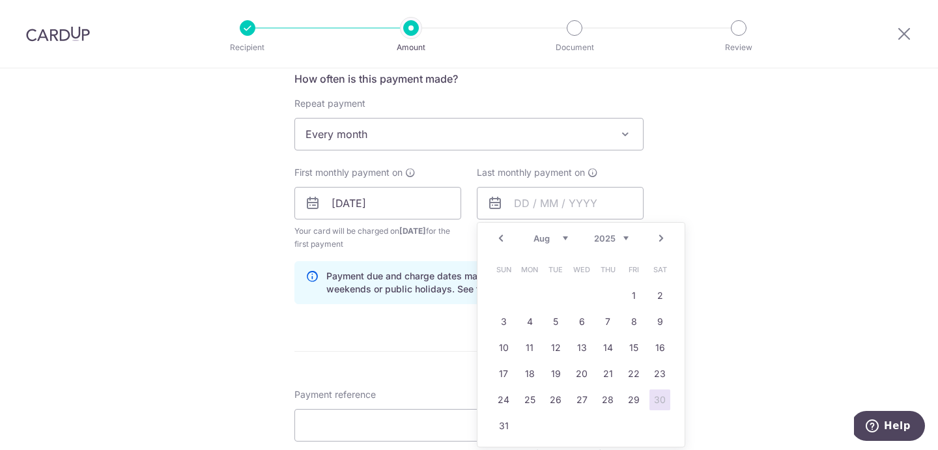
click at [626, 242] on select "2024 2025 2026 2027 2028 2029 2030 2031 2032 2033 2034 2035" at bounding box center [611, 238] width 35 height 10
click at [560, 240] on select "Jan Feb Mar Apr May Jun Jul Aug Sep Oct Nov Dec" at bounding box center [550, 238] width 35 height 10
click at [557, 297] on link "1" at bounding box center [555, 295] width 21 height 21
type input "01/09/2026"
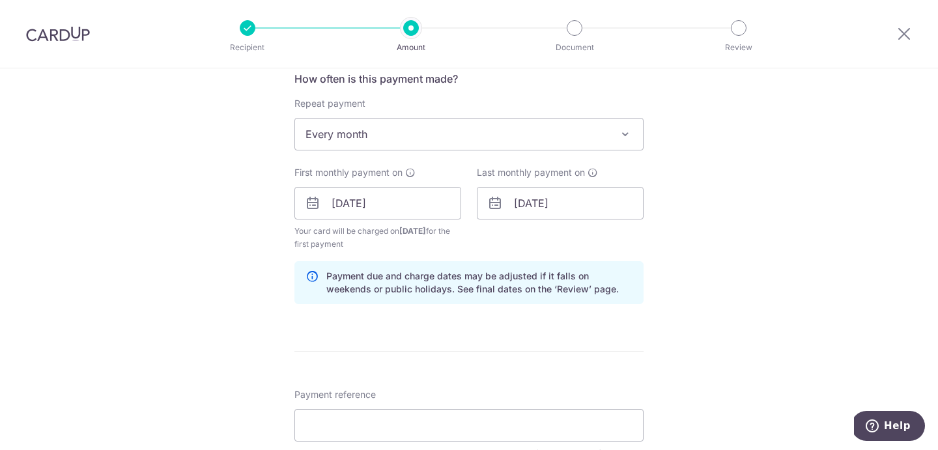
click at [716, 259] on div "Tell us more about your payment Enter payment amount SGD 1,476.00 1476.00 Selec…" at bounding box center [469, 189] width 938 height 1244
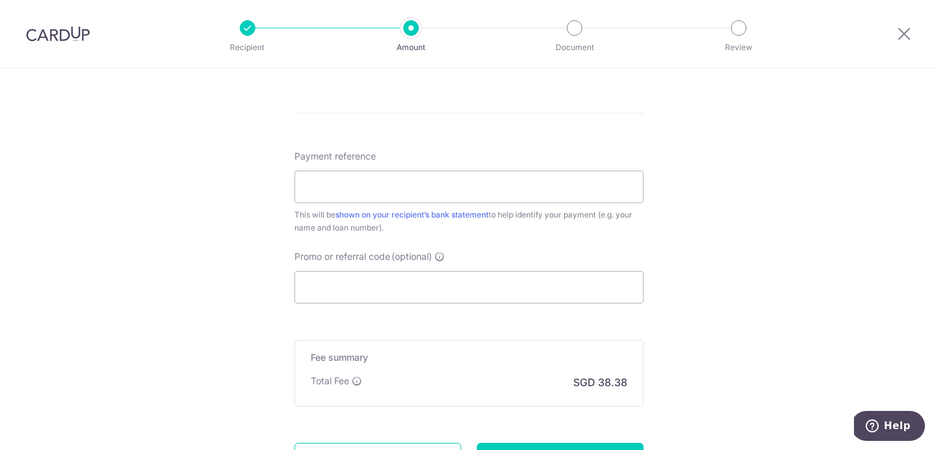
scroll to position [752, 0]
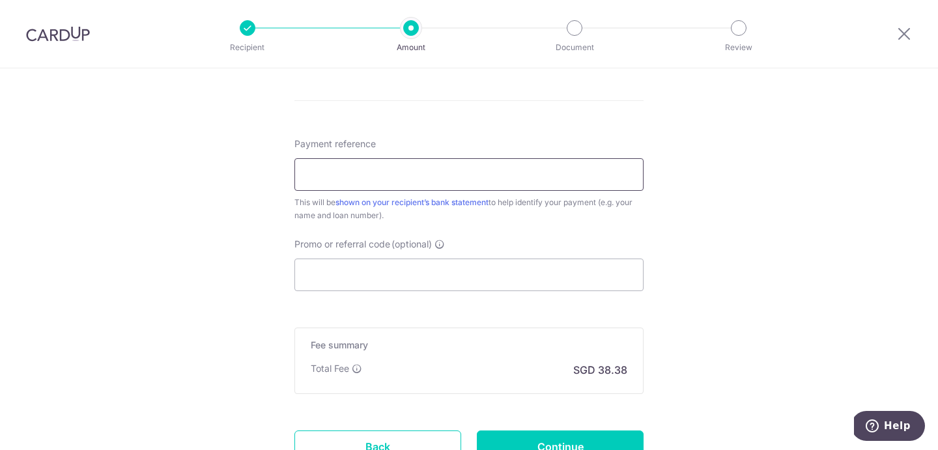
click at [531, 177] on input "Payment reference" at bounding box center [468, 174] width 349 height 33
type input "505600000522004702 (Veh No SNJ941R)"
click at [451, 274] on input "Promo or referral code (optional)" at bounding box center [468, 275] width 349 height 33
paste input "REC185"
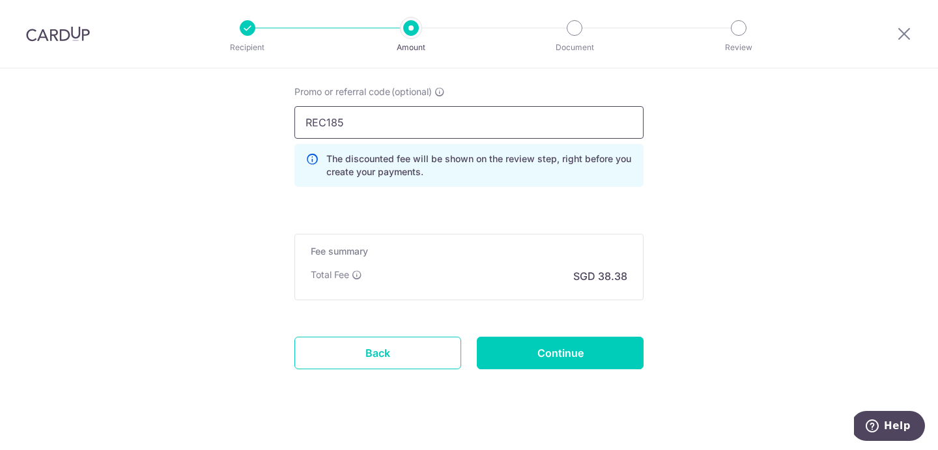
scroll to position [921, 0]
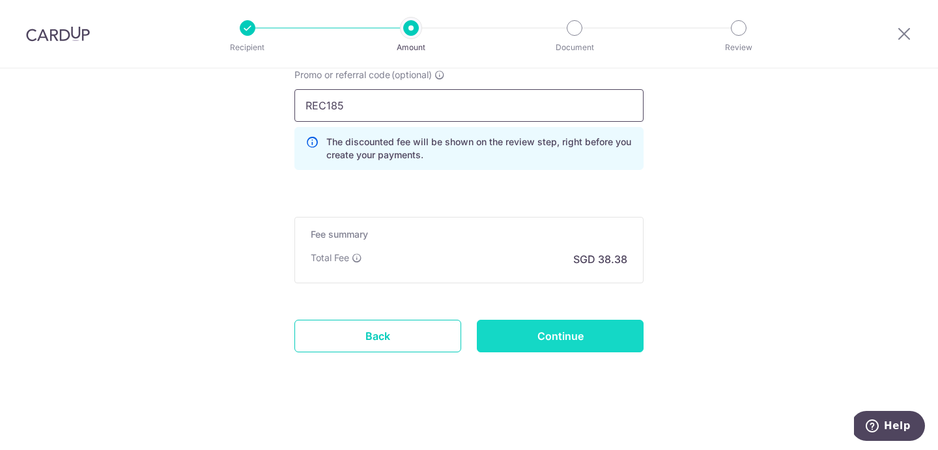
type input "REC185"
click at [546, 331] on input "Continue" at bounding box center [560, 336] width 167 height 33
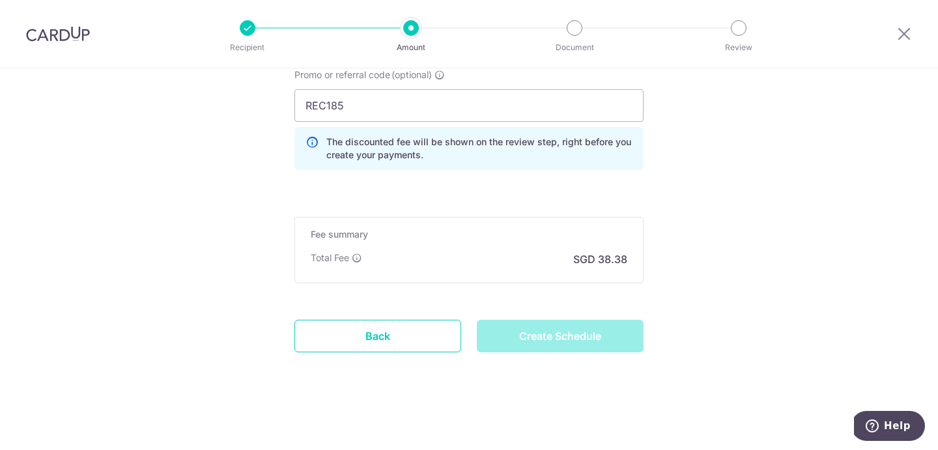
type input "Create Schedule"
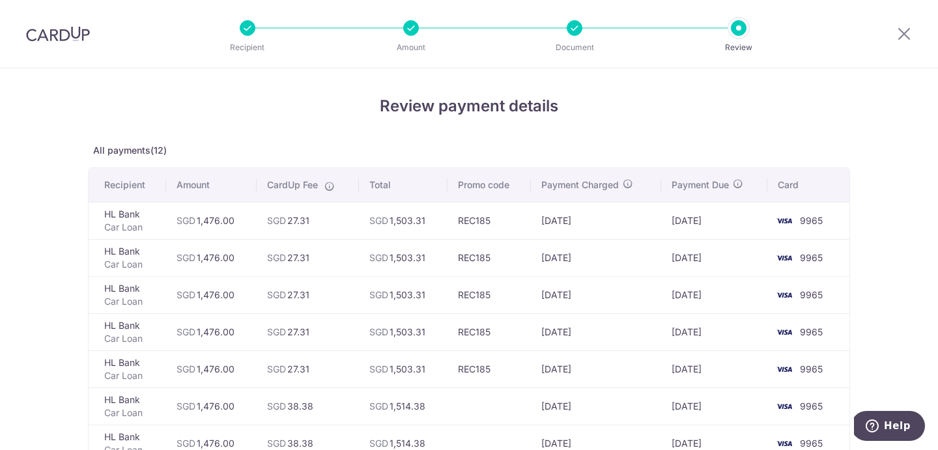
click at [914, 40] on div at bounding box center [904, 34] width 68 height 68
click at [909, 36] on icon at bounding box center [904, 33] width 16 height 16
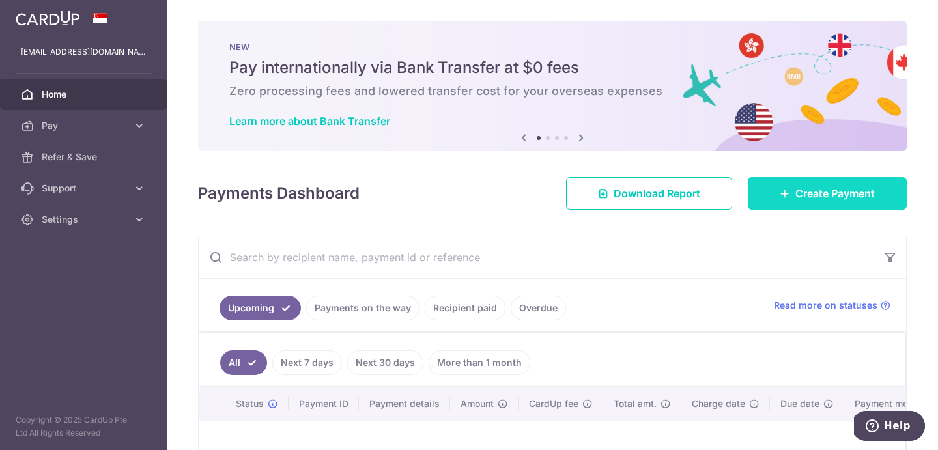
click at [783, 193] on icon at bounding box center [784, 193] width 10 height 10
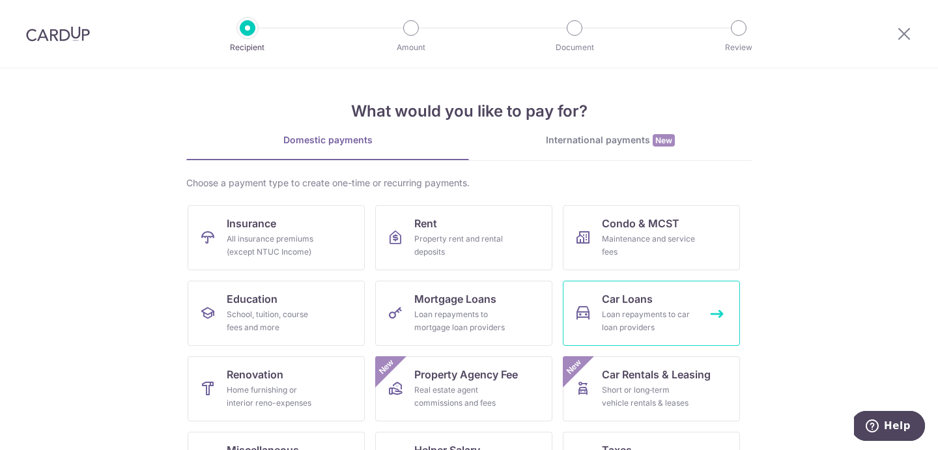
click at [639, 324] on div "Loan repayments to car loan providers" at bounding box center [649, 321] width 94 height 26
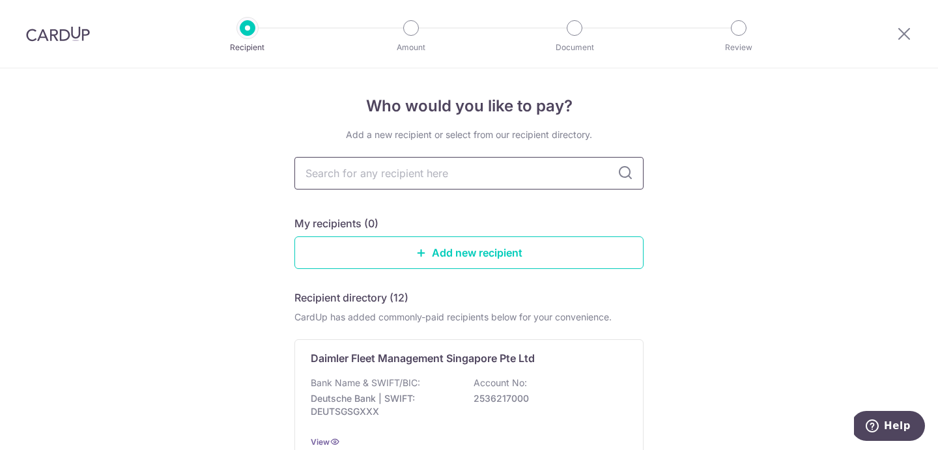
click at [442, 180] on input "text" at bounding box center [468, 173] width 349 height 33
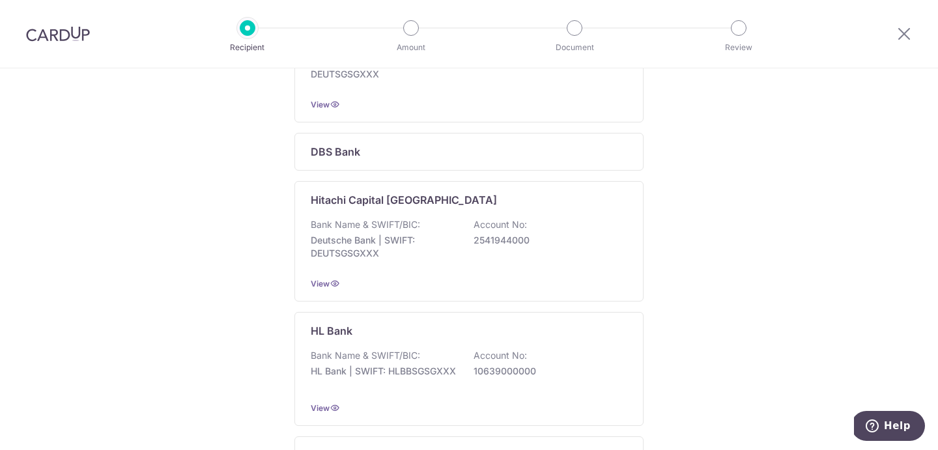
scroll to position [338, 0]
click at [438, 336] on div "HL Bank" at bounding box center [461, 330] width 301 height 16
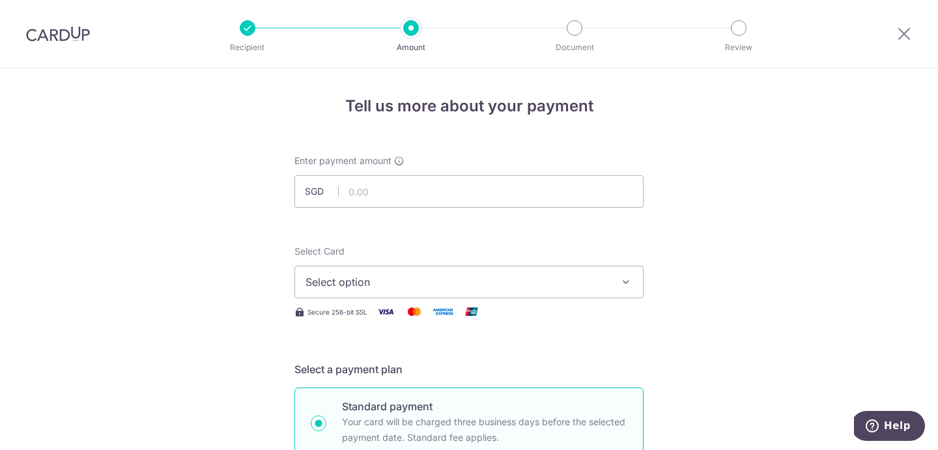
scroll to position [107, 0]
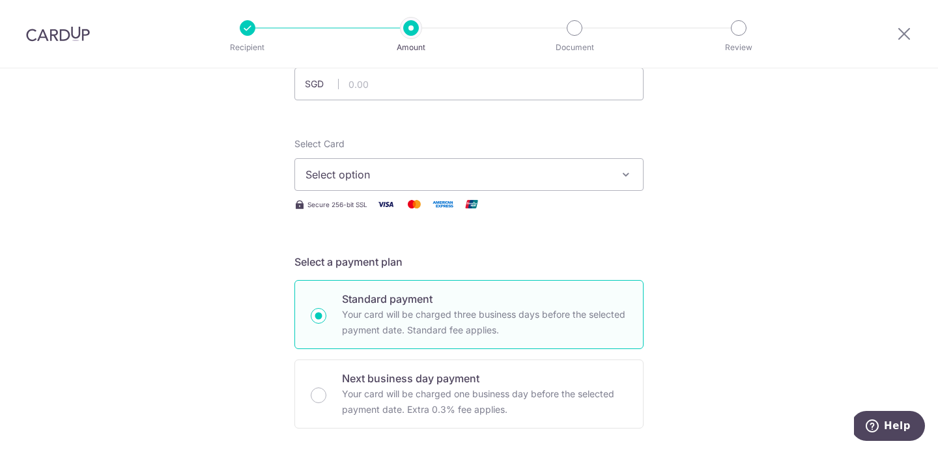
click at [487, 100] on div at bounding box center [483, 100] width 211 height 1
click at [487, 96] on input "text" at bounding box center [468, 84] width 349 height 33
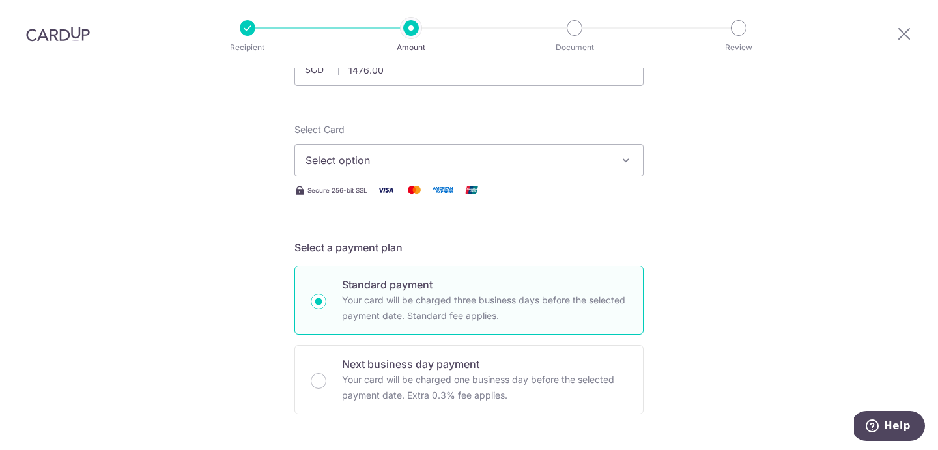
type input "1,476.00"
click at [584, 154] on span "Select option" at bounding box center [456, 160] width 303 height 16
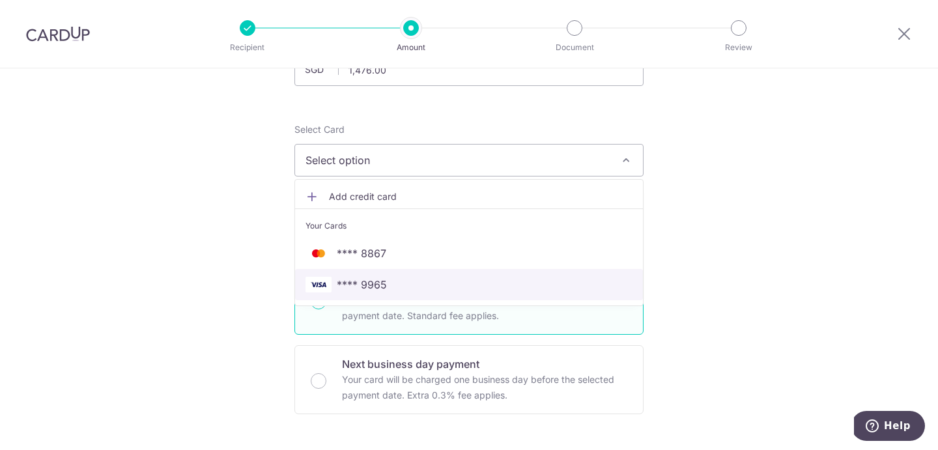
click at [538, 281] on span "**** 9965" at bounding box center [468, 285] width 327 height 16
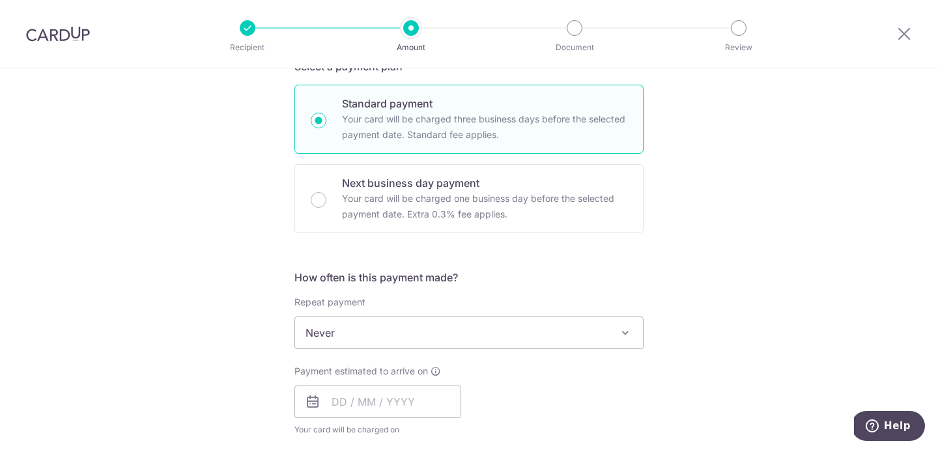
scroll to position [307, 0]
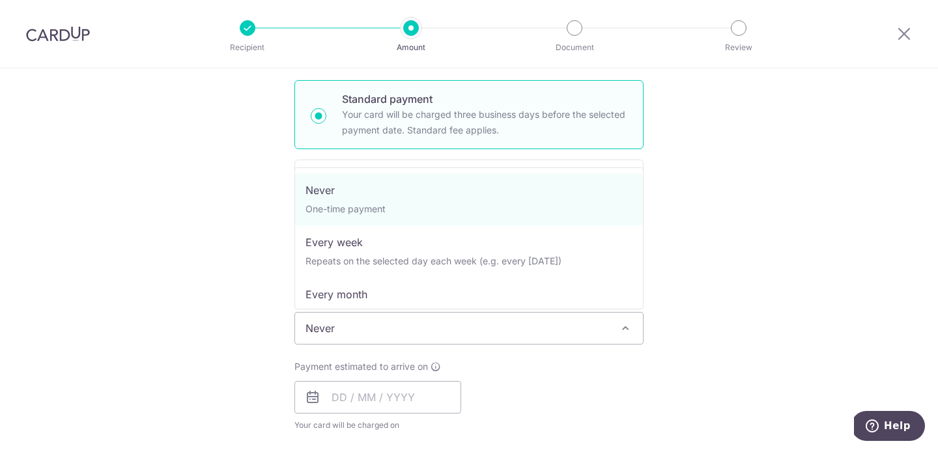
click at [510, 322] on span "Never" at bounding box center [469, 328] width 348 height 31
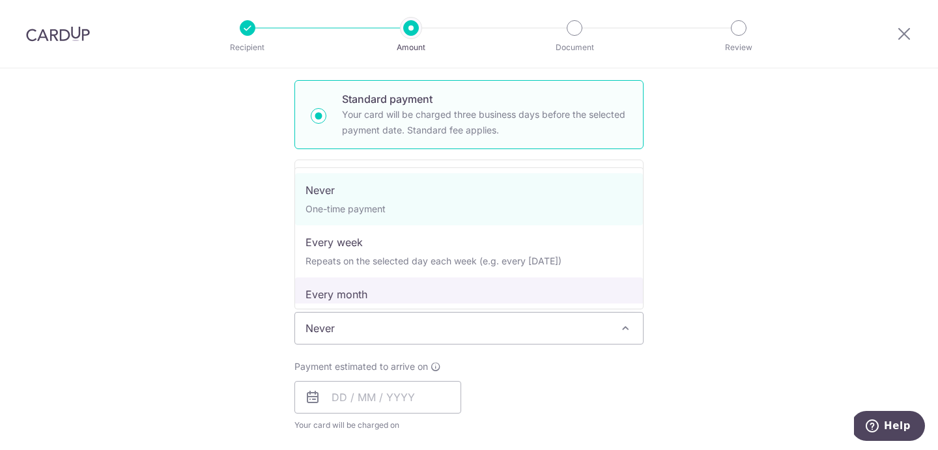
select select "3"
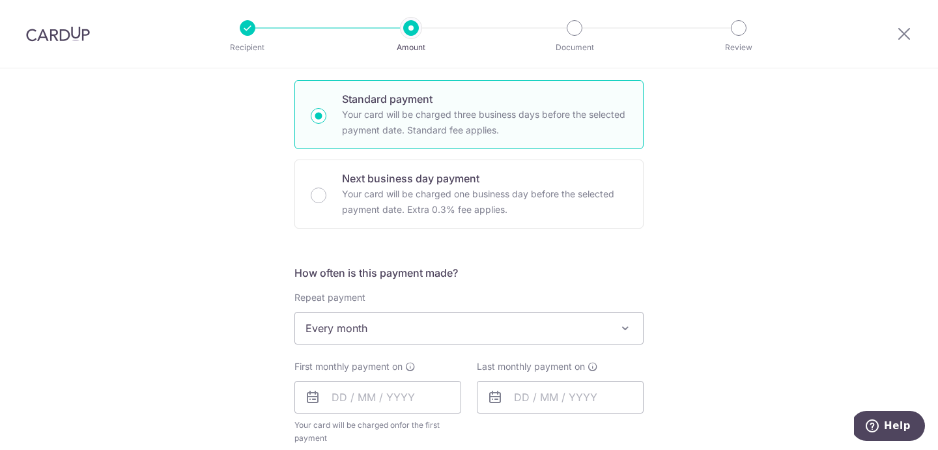
scroll to position [507, 0]
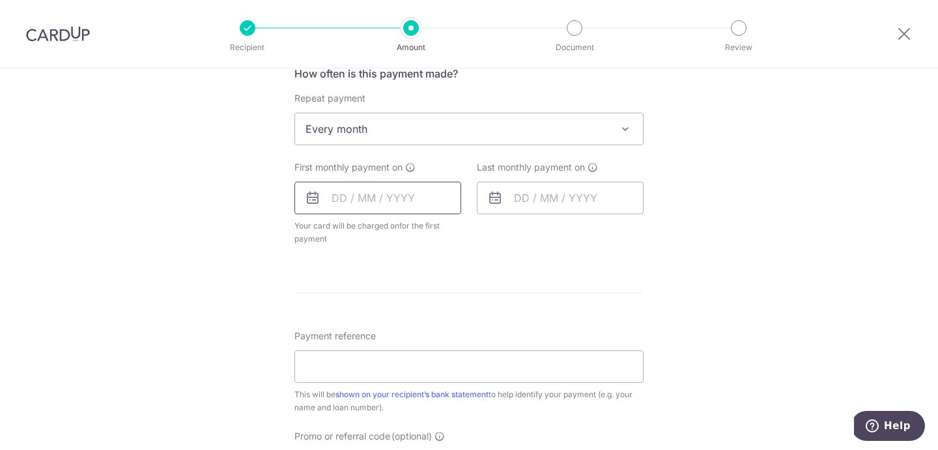
click at [413, 194] on input "text" at bounding box center [377, 198] width 167 height 33
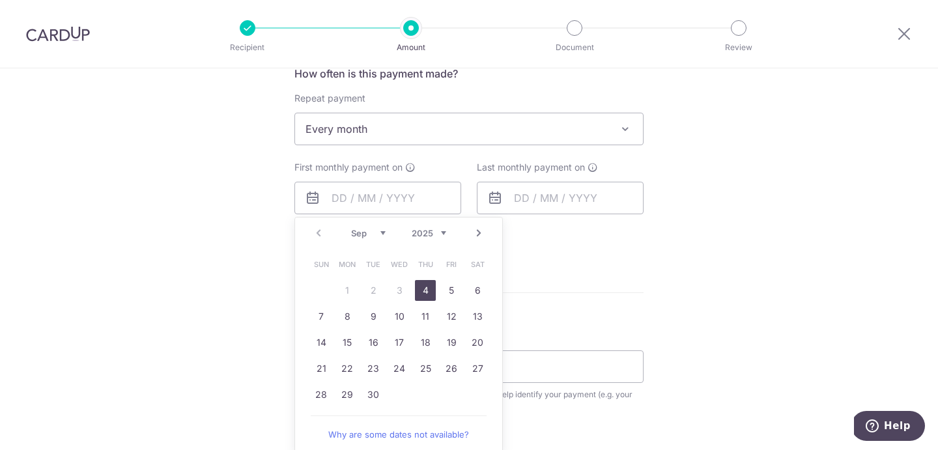
click at [475, 230] on link "Next" at bounding box center [479, 233] width 16 height 16
drag, startPoint x: 397, startPoint y: 294, endPoint x: 514, endPoint y: 227, distance: 134.5
click at [397, 294] on link "1" at bounding box center [399, 290] width 21 height 21
type input "[DATE]"
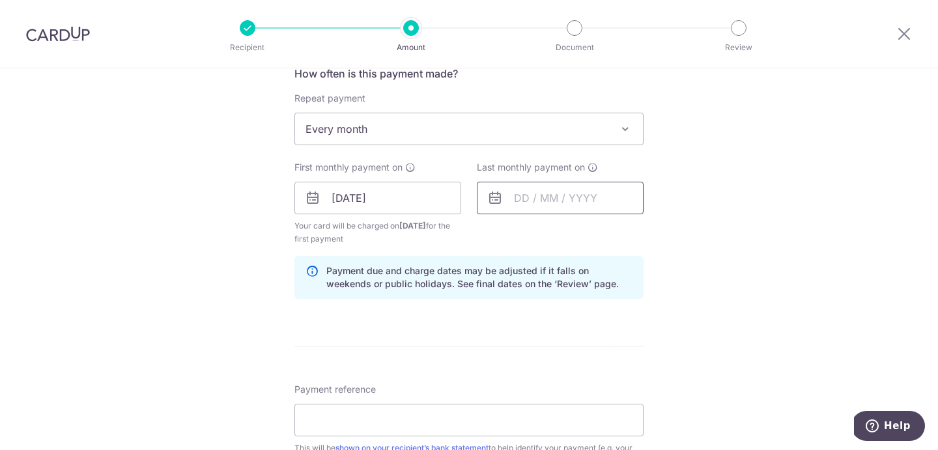
click at [539, 204] on input "text" at bounding box center [560, 198] width 167 height 33
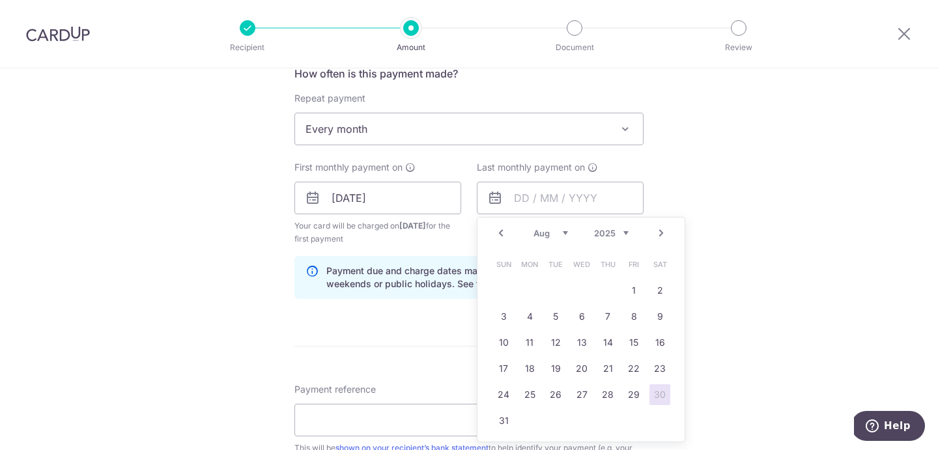
click at [605, 235] on select "2024 2025 2026 2027 2028 2029 2030 2031 2032 2033 2034 2035" at bounding box center [611, 233] width 35 height 10
click at [561, 234] on select "Jan Feb Mar Apr May Jun Jul Aug Sep Oct Nov Dec" at bounding box center [550, 233] width 35 height 10
click at [496, 289] on link "1" at bounding box center [503, 290] width 21 height 21
type input "[DATE]"
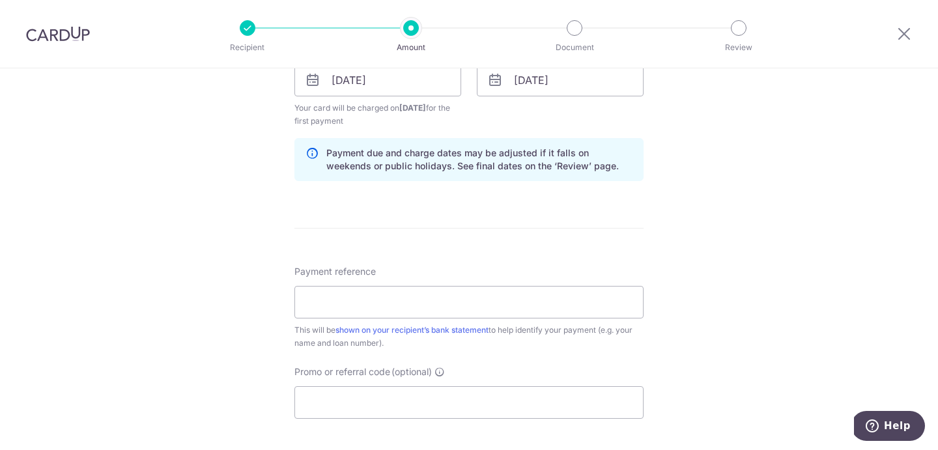
scroll to position [647, 0]
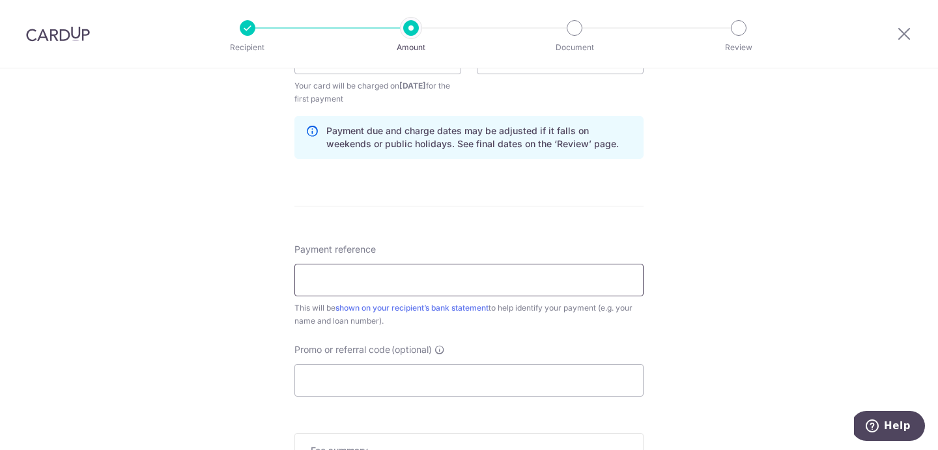
click at [497, 277] on input "Payment reference" at bounding box center [468, 280] width 349 height 33
type input "505600000522004702 (Veh No SNJ941R)"
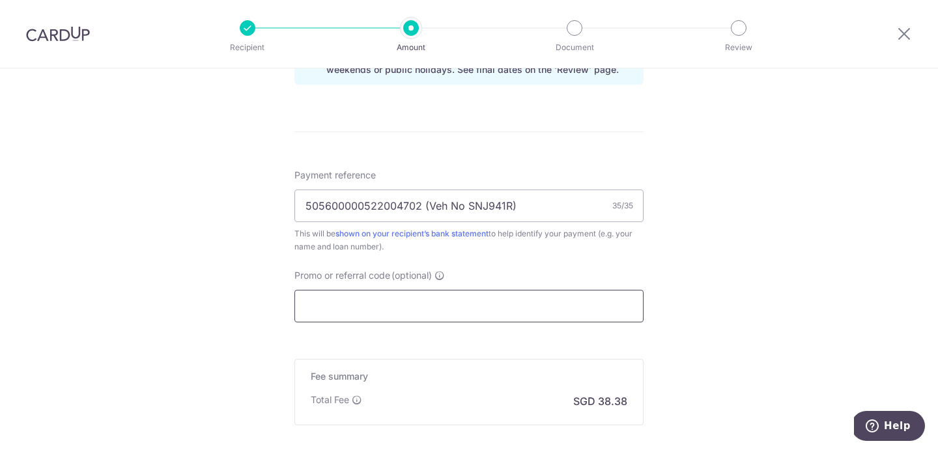
click at [528, 322] on input "Promo or referral code (optional)" at bounding box center [468, 306] width 349 height 33
paste input "REC185"
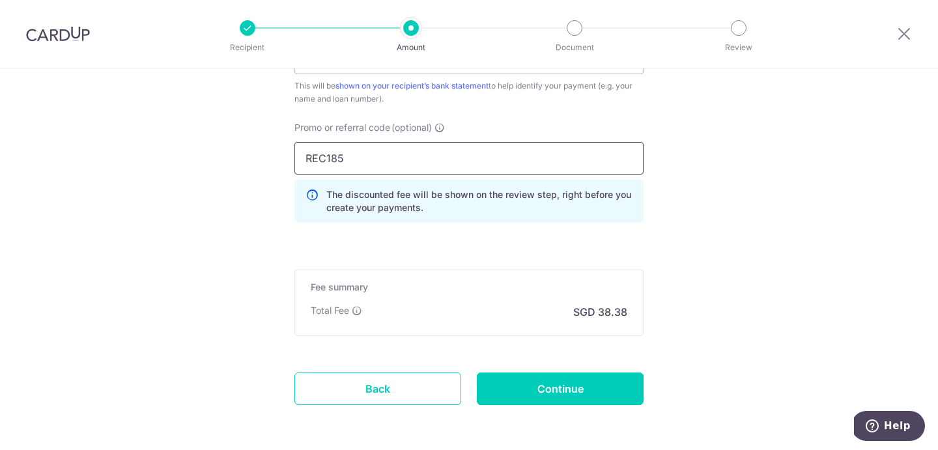
scroll to position [921, 0]
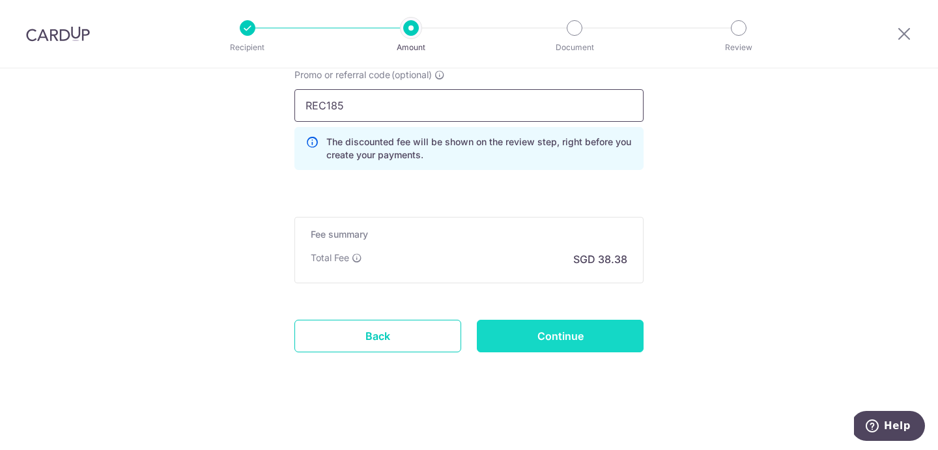
type input "REC185"
click at [554, 334] on input "Continue" at bounding box center [560, 336] width 167 height 33
type input "Create Schedule"
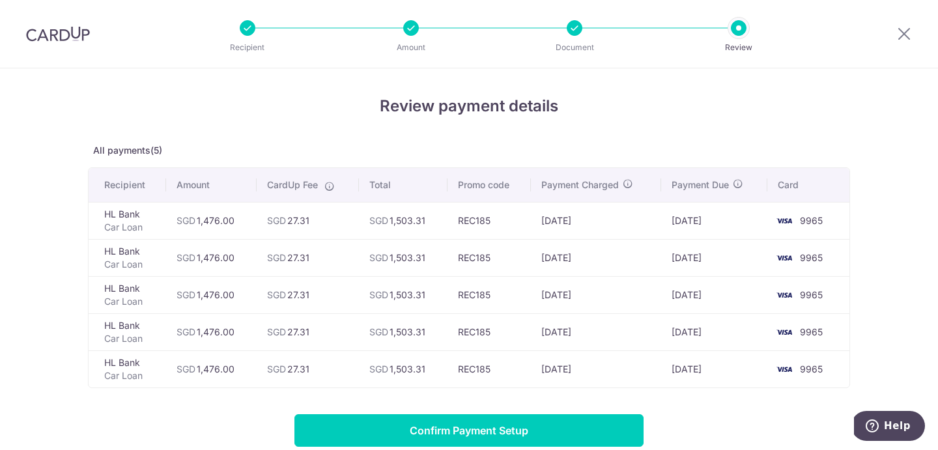
scroll to position [48, 0]
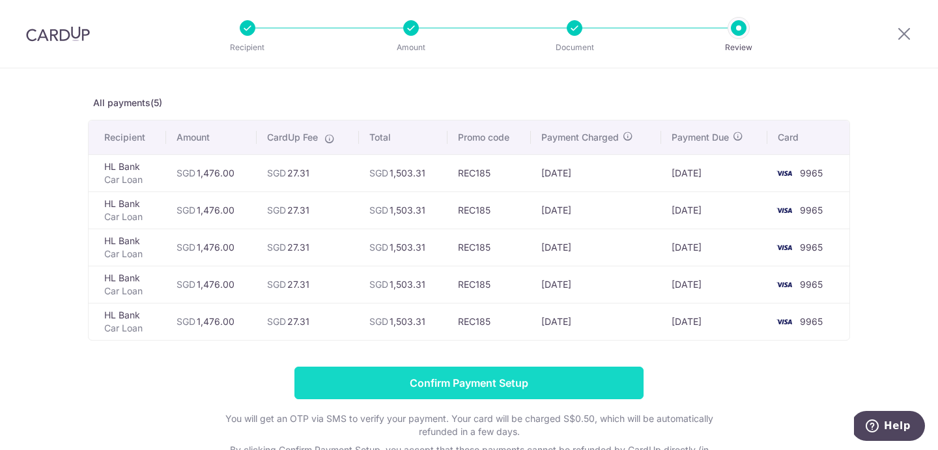
click at [566, 375] on input "Confirm Payment Setup" at bounding box center [468, 383] width 349 height 33
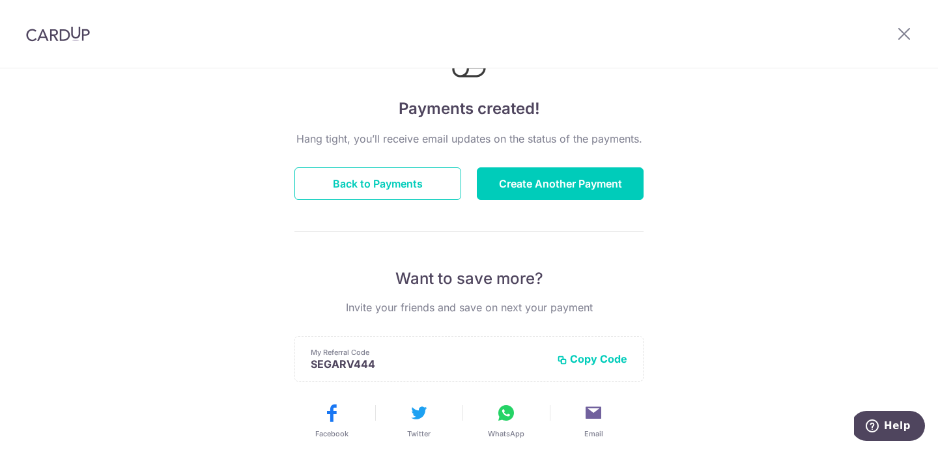
scroll to position [63, 0]
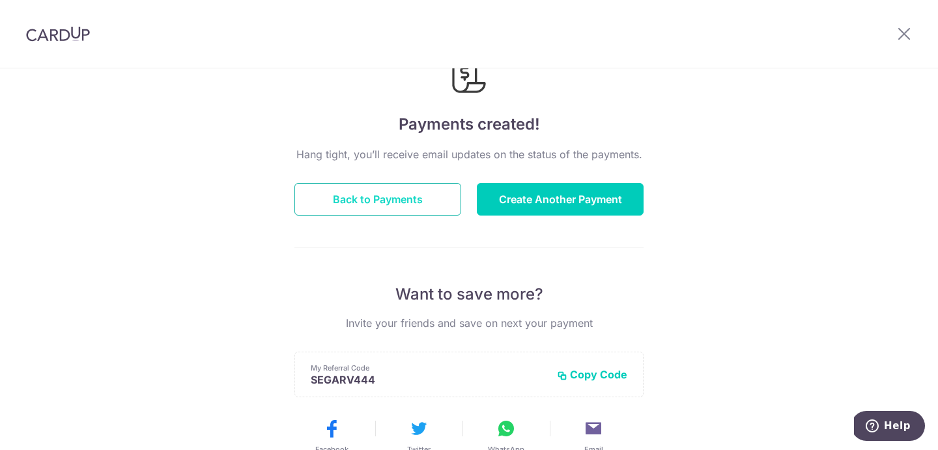
click at [398, 190] on button "Back to Payments" at bounding box center [377, 199] width 167 height 33
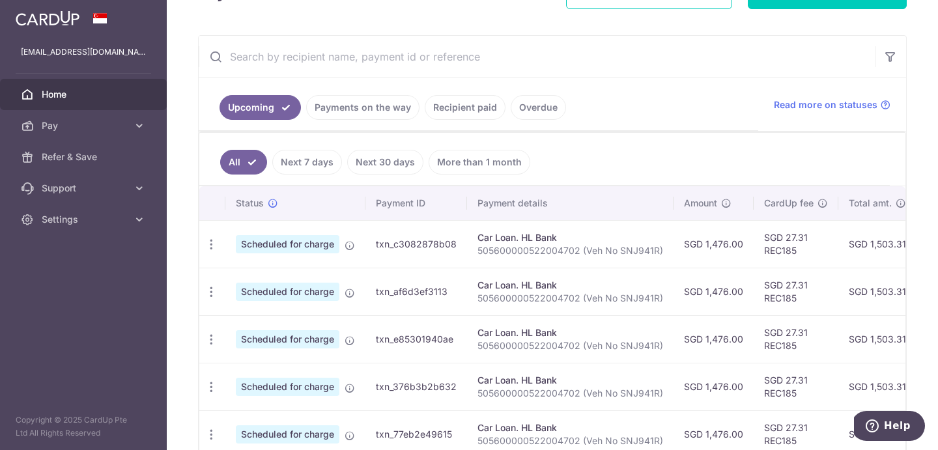
scroll to position [288, 0]
